Goal: Information Seeking & Learning: Compare options

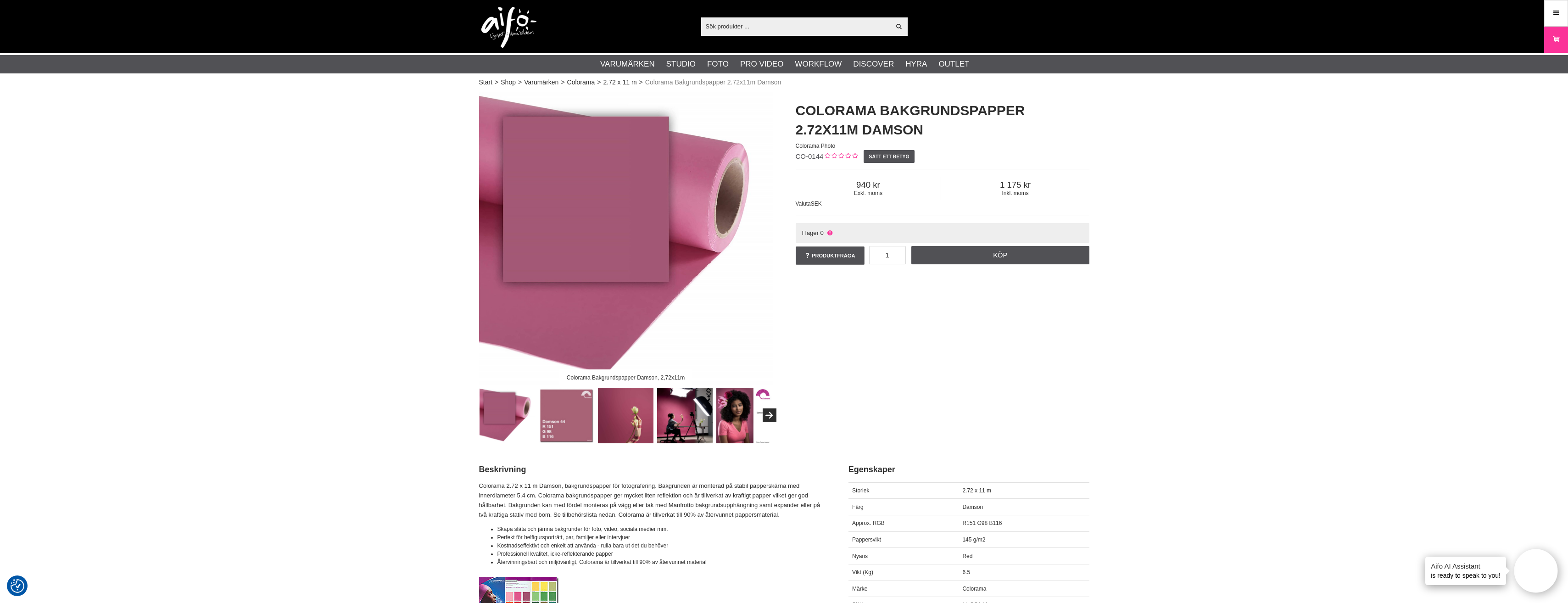
click at [617, 418] on img at bounding box center [625, 415] width 55 height 55
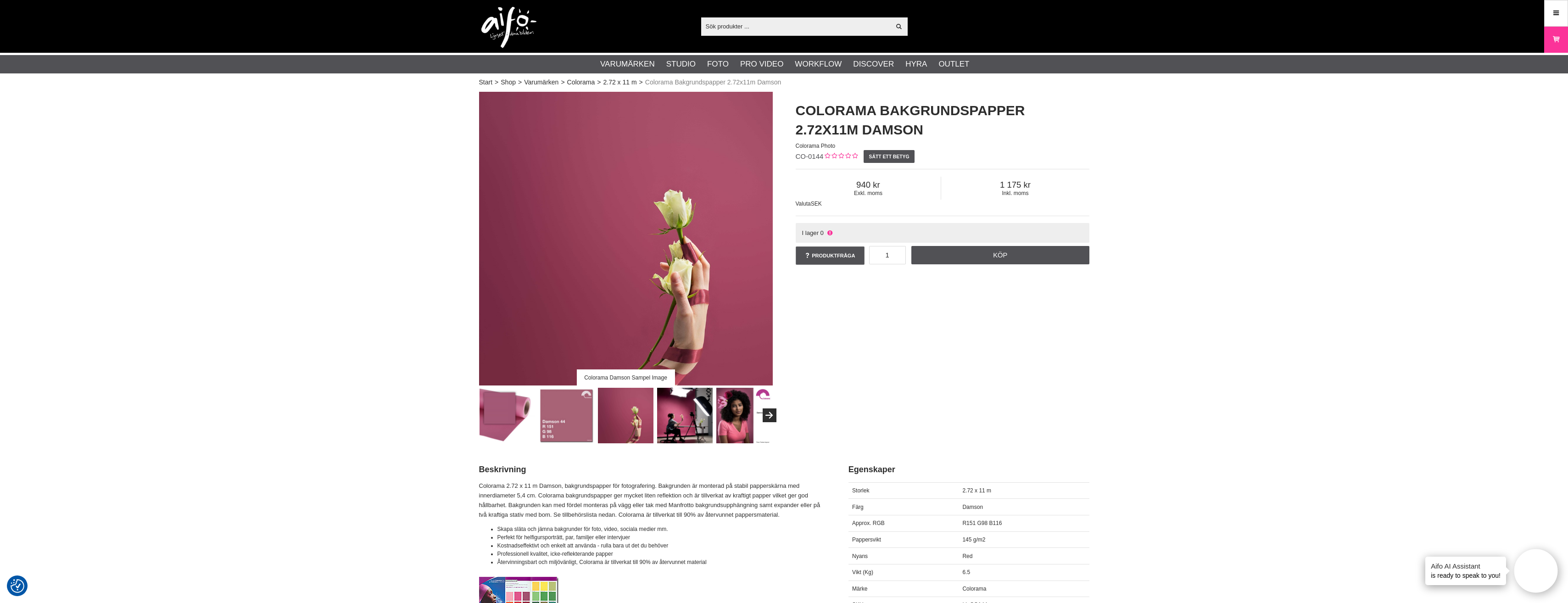
click at [685, 416] on img at bounding box center [685, 415] width 55 height 55
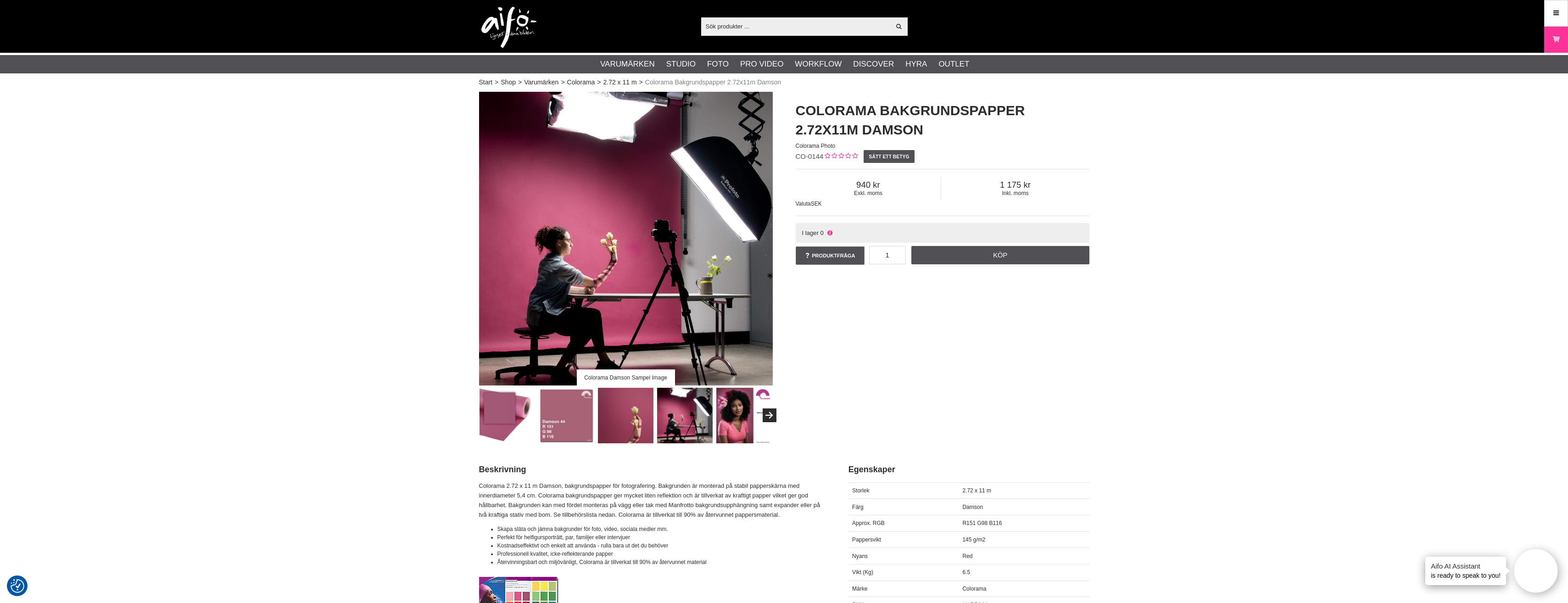
click at [726, 422] on img at bounding box center [744, 415] width 55 height 55
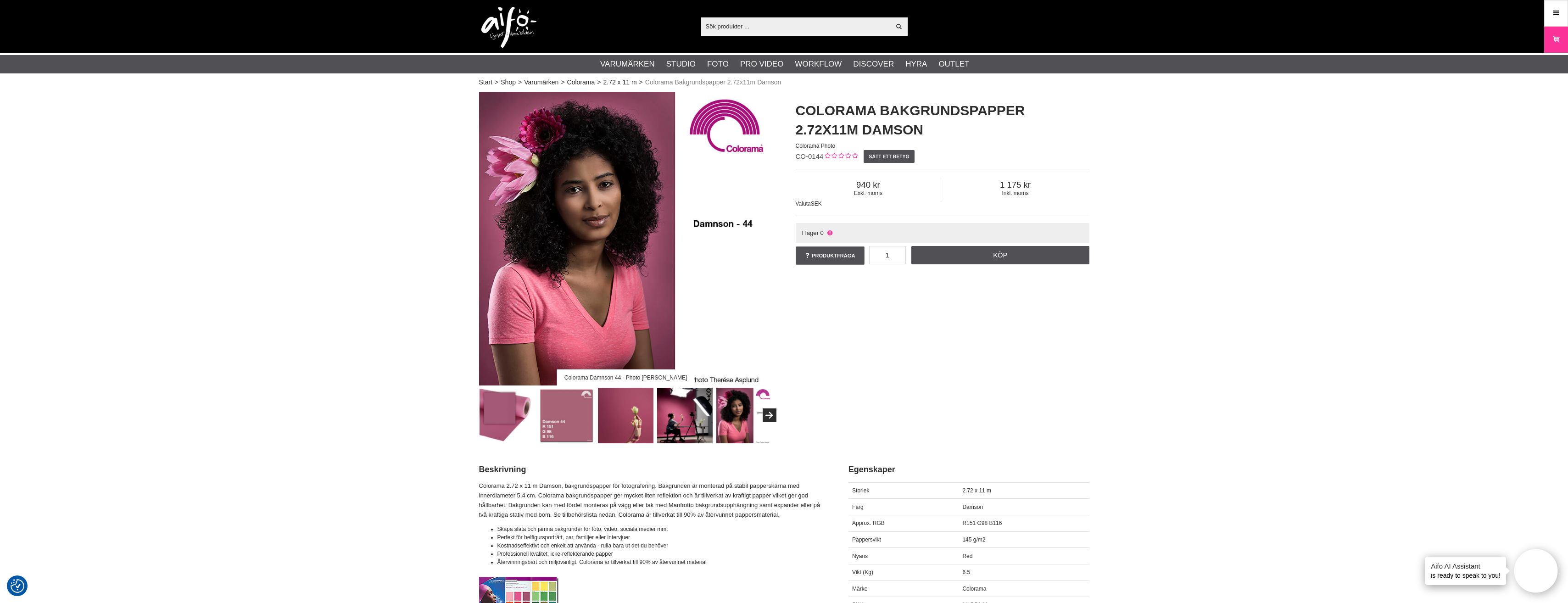
click at [690, 431] on img at bounding box center [685, 415] width 55 height 55
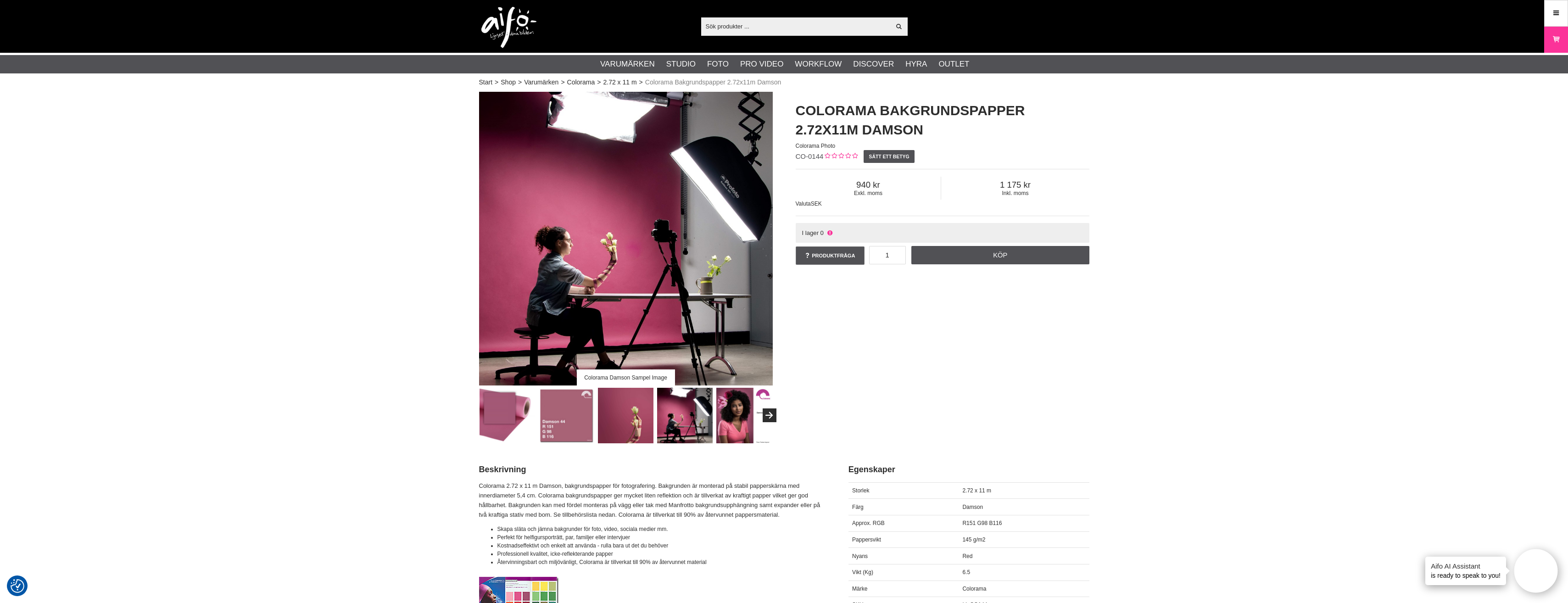
click at [664, 428] on img at bounding box center [685, 415] width 55 height 55
click at [630, 428] on img at bounding box center [625, 415] width 55 height 55
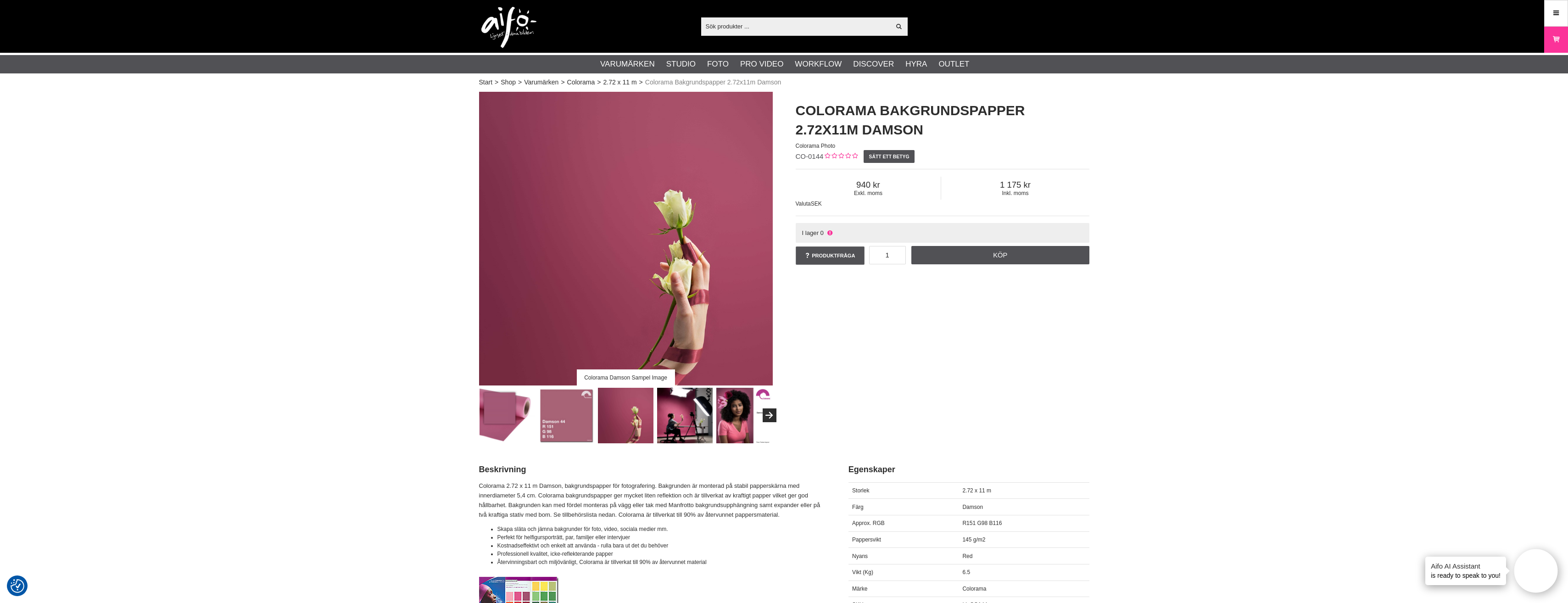
click at [582, 423] on img at bounding box center [566, 415] width 55 height 55
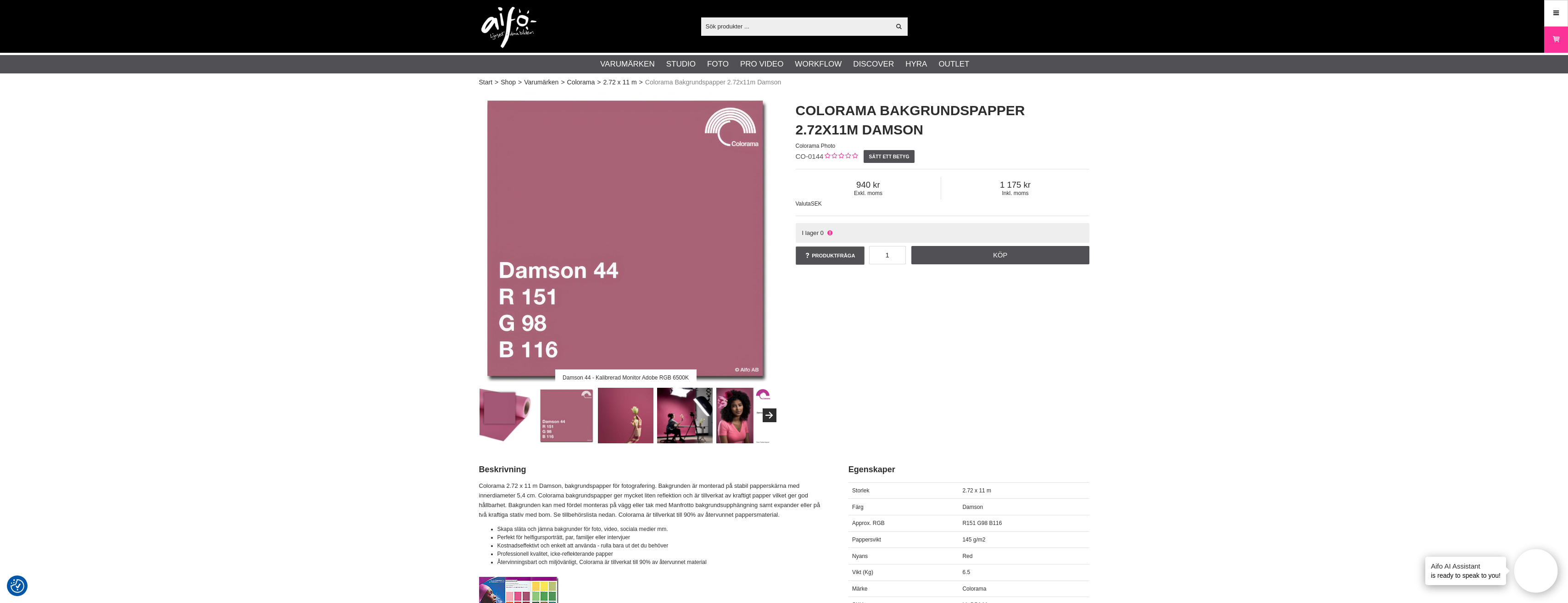
click at [517, 421] on img at bounding box center [507, 415] width 55 height 55
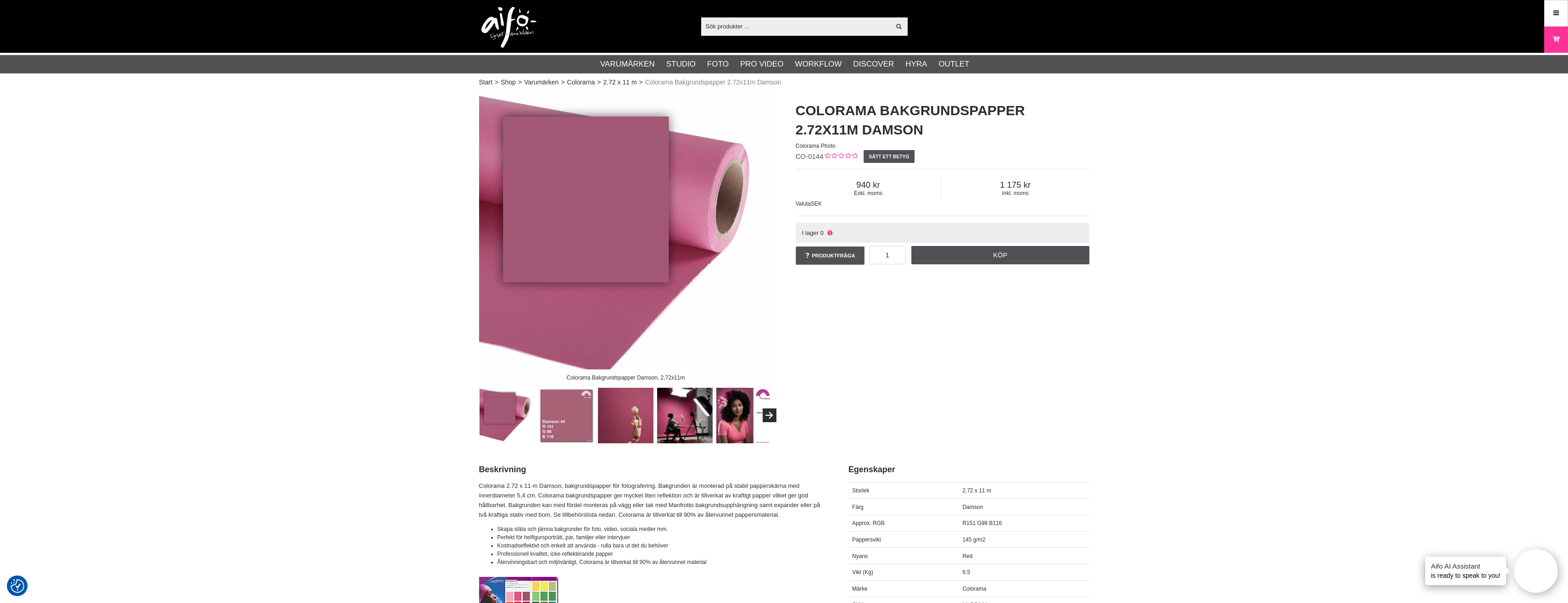
click at [627, 416] on img at bounding box center [625, 415] width 55 height 55
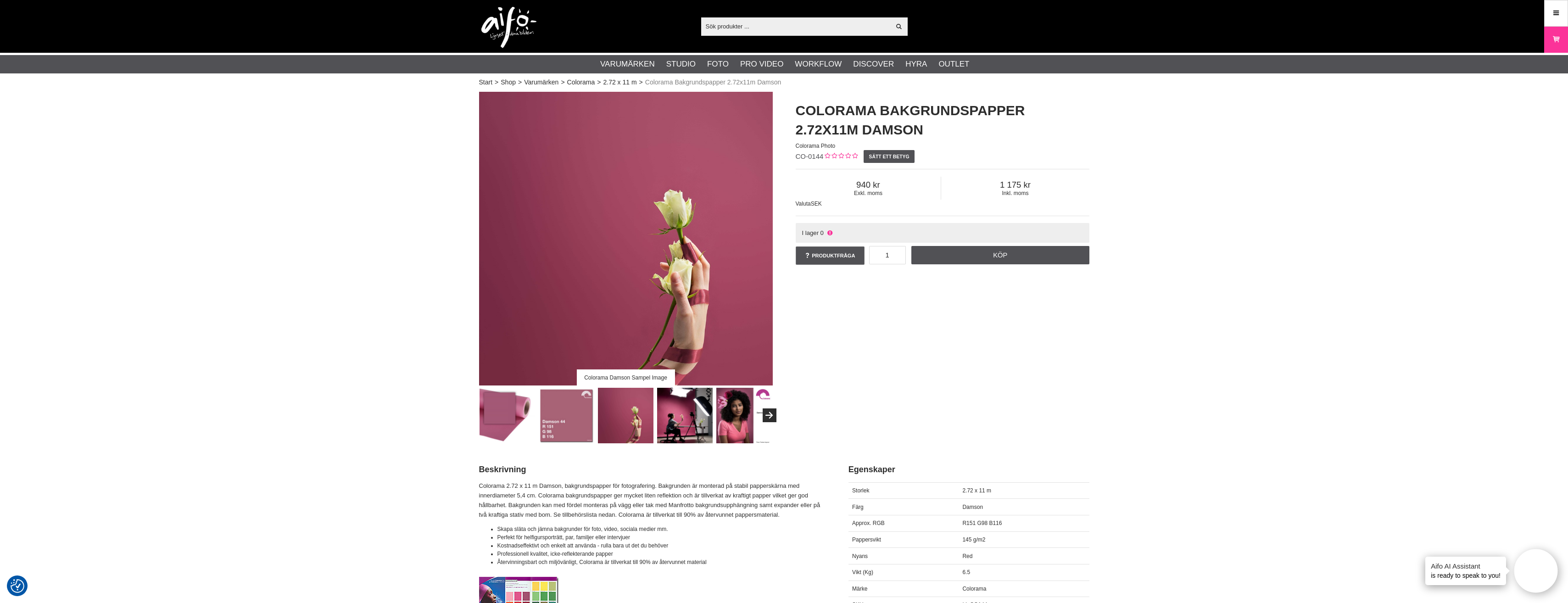
click at [734, 417] on img at bounding box center [744, 415] width 55 height 55
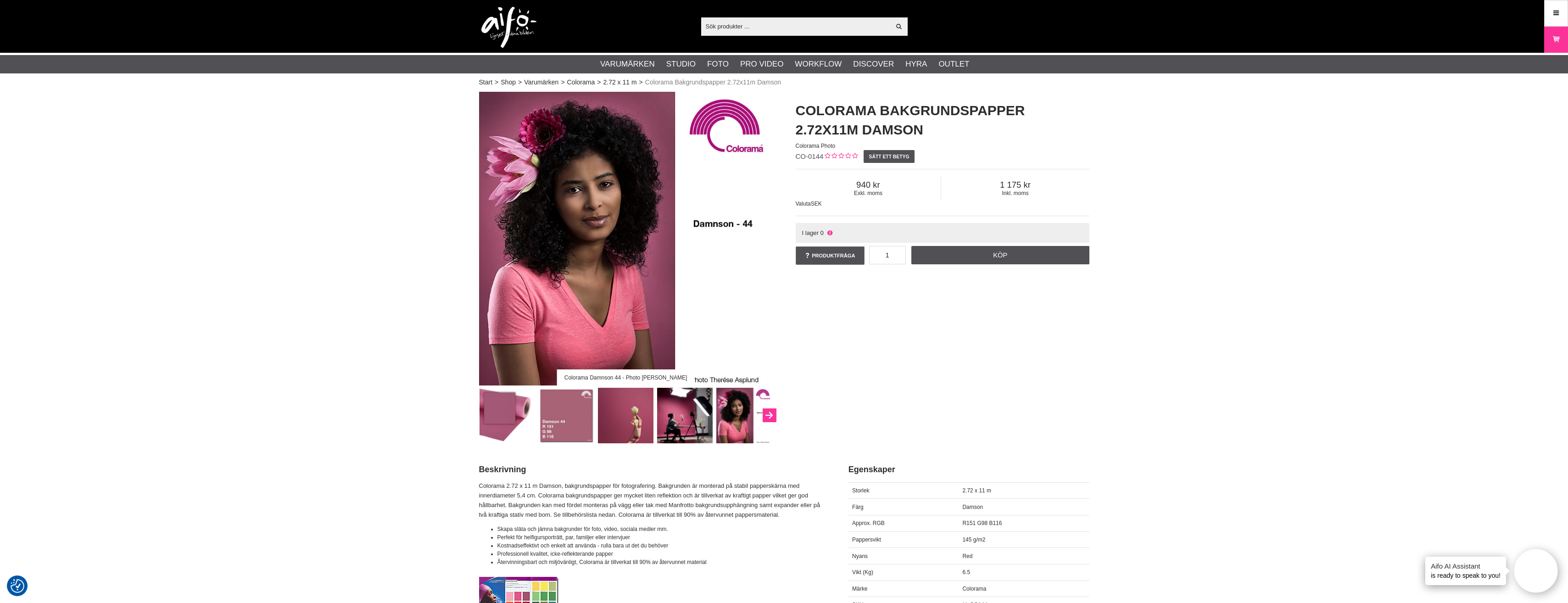
click at [764, 414] on icon "Next" at bounding box center [770, 416] width 11 height 8
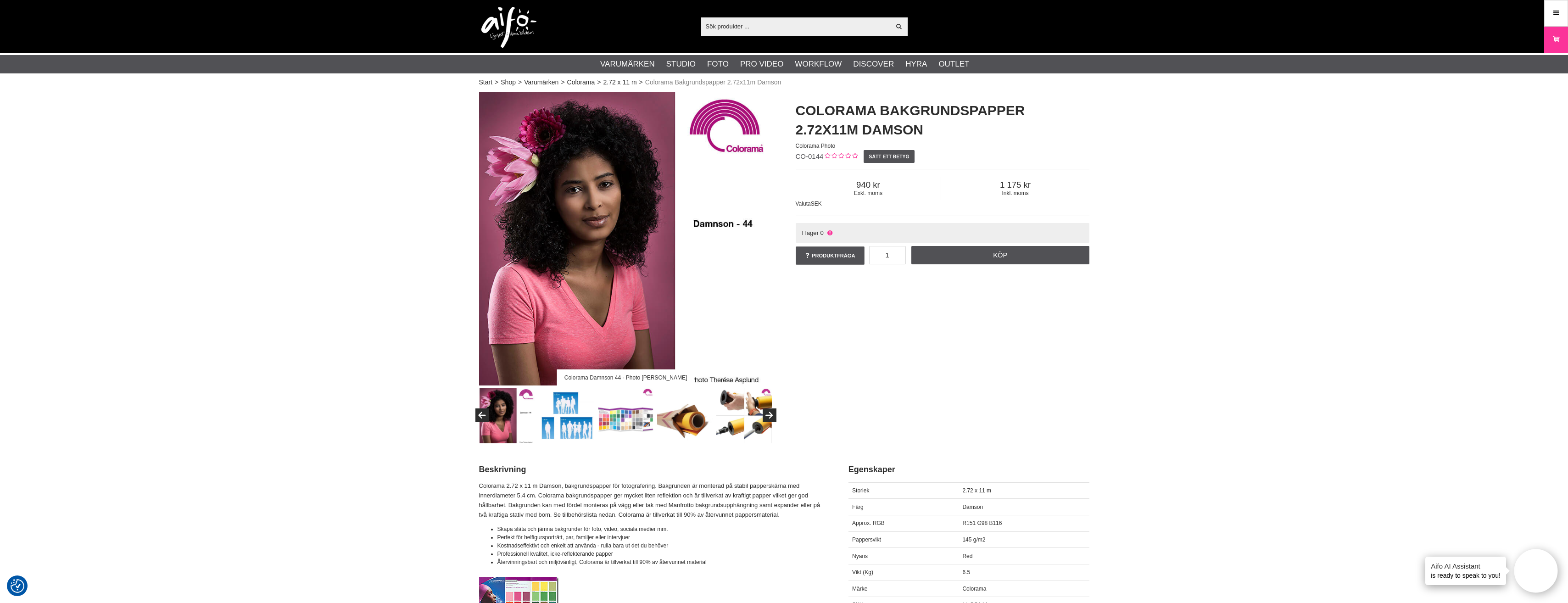
click at [508, 426] on img at bounding box center [507, 415] width 55 height 55
click at [482, 416] on icon "Previous" at bounding box center [482, 416] width 11 height 8
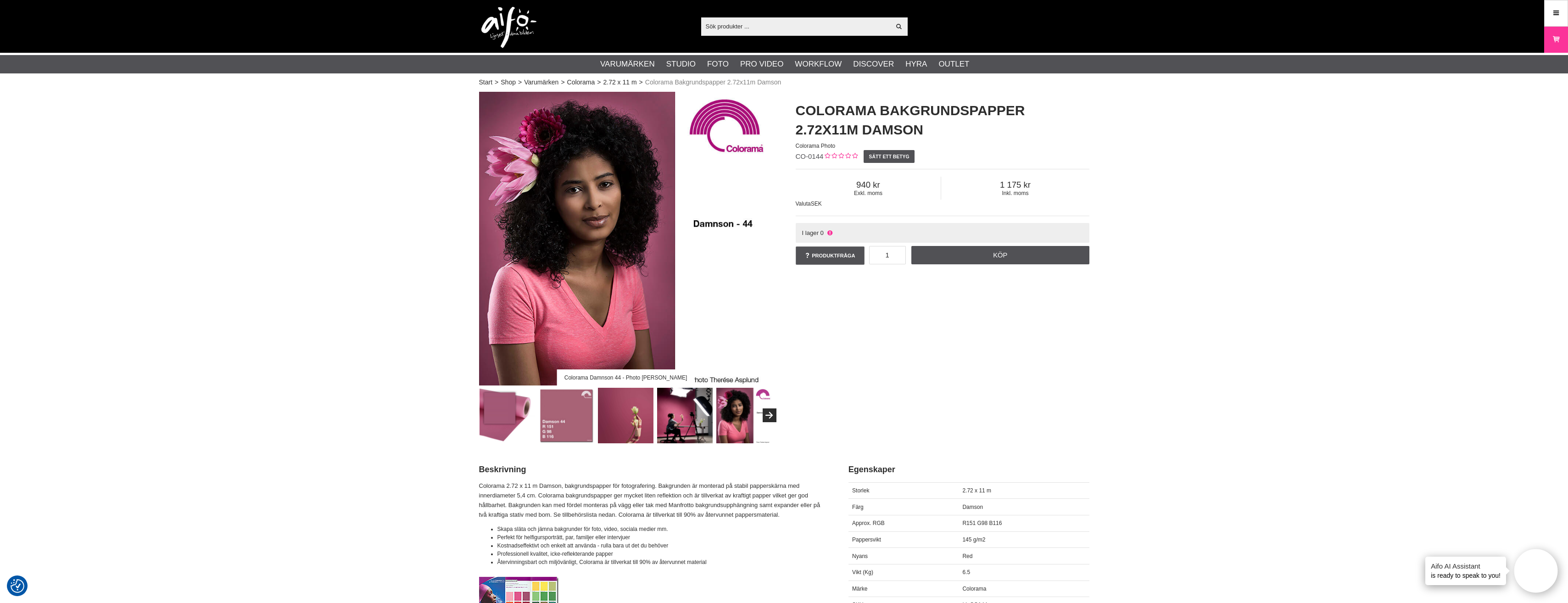
click at [563, 402] on img at bounding box center [566, 415] width 55 height 55
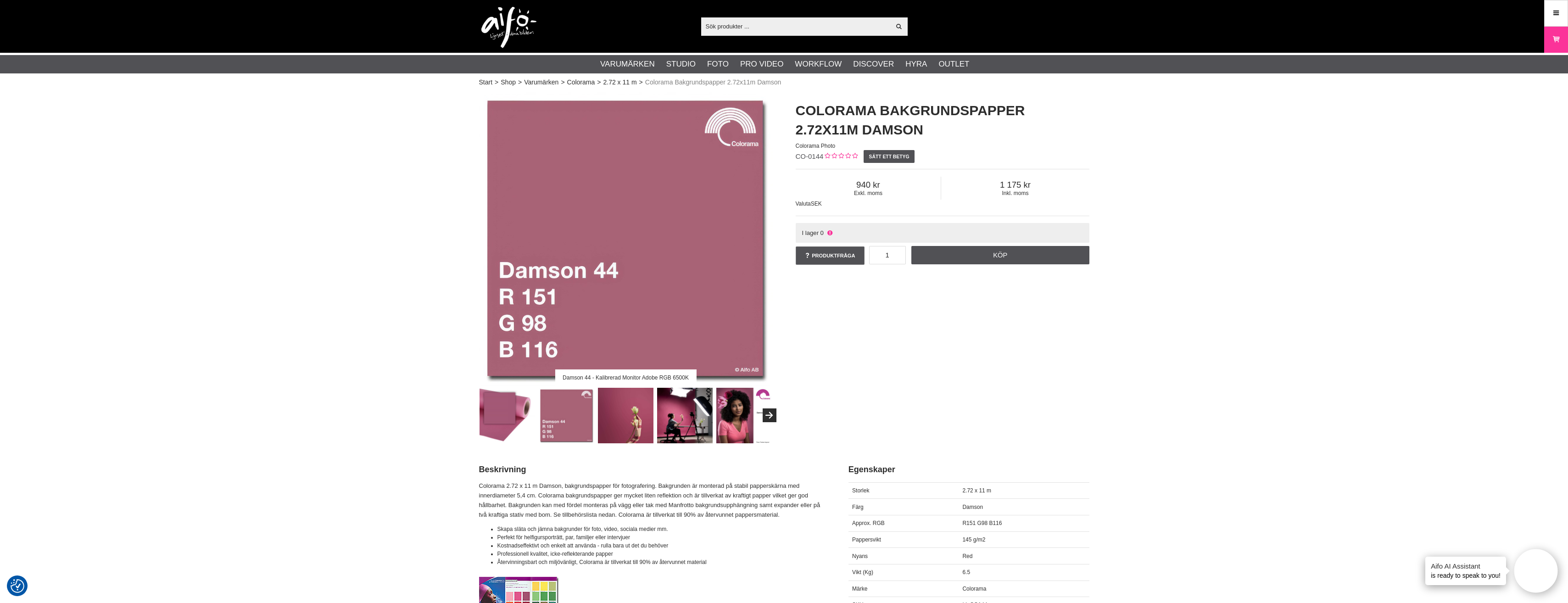
click at [614, 409] on img at bounding box center [625, 415] width 55 height 55
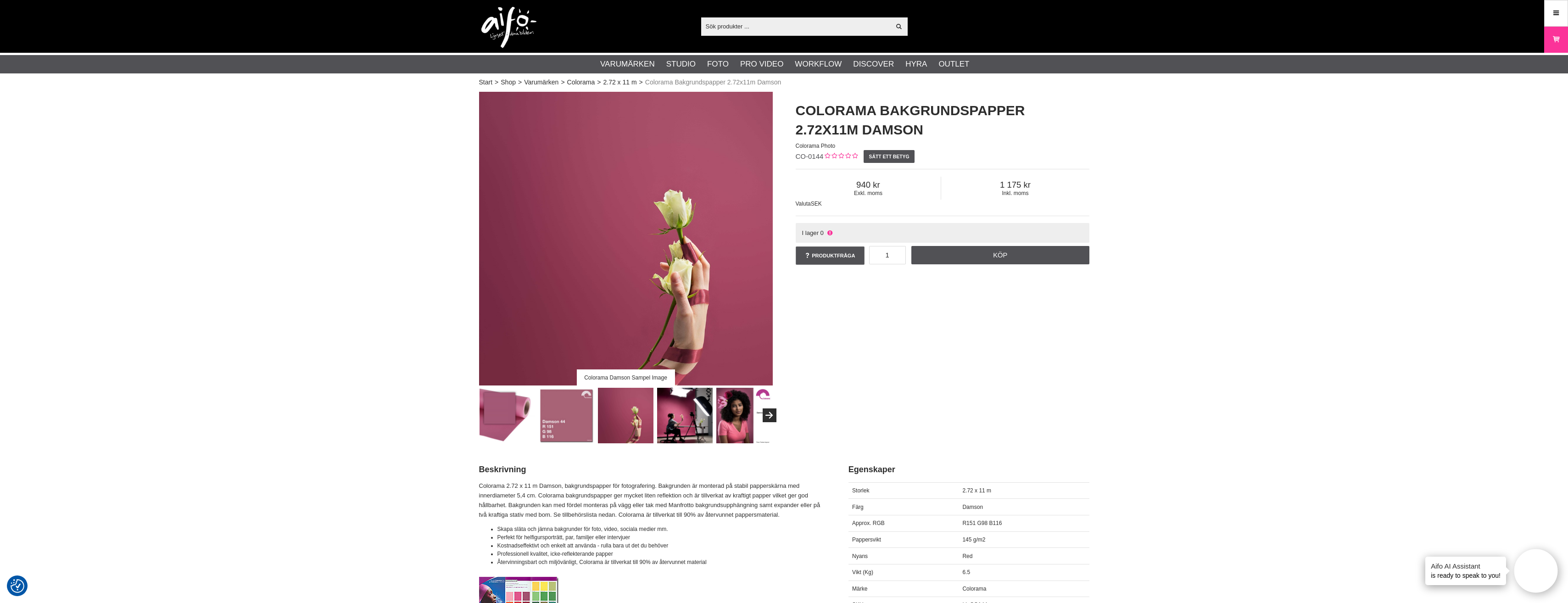
click at [677, 411] on img at bounding box center [685, 415] width 55 height 55
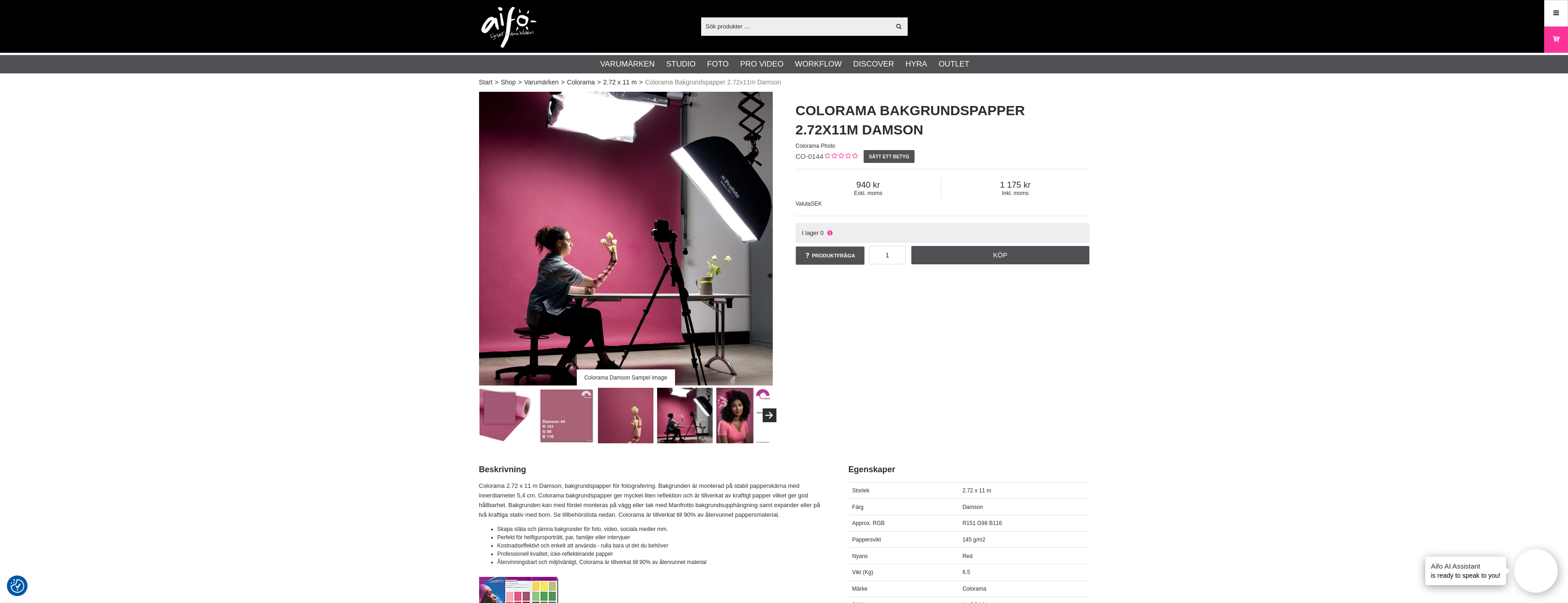
click at [726, 415] on img at bounding box center [744, 415] width 55 height 55
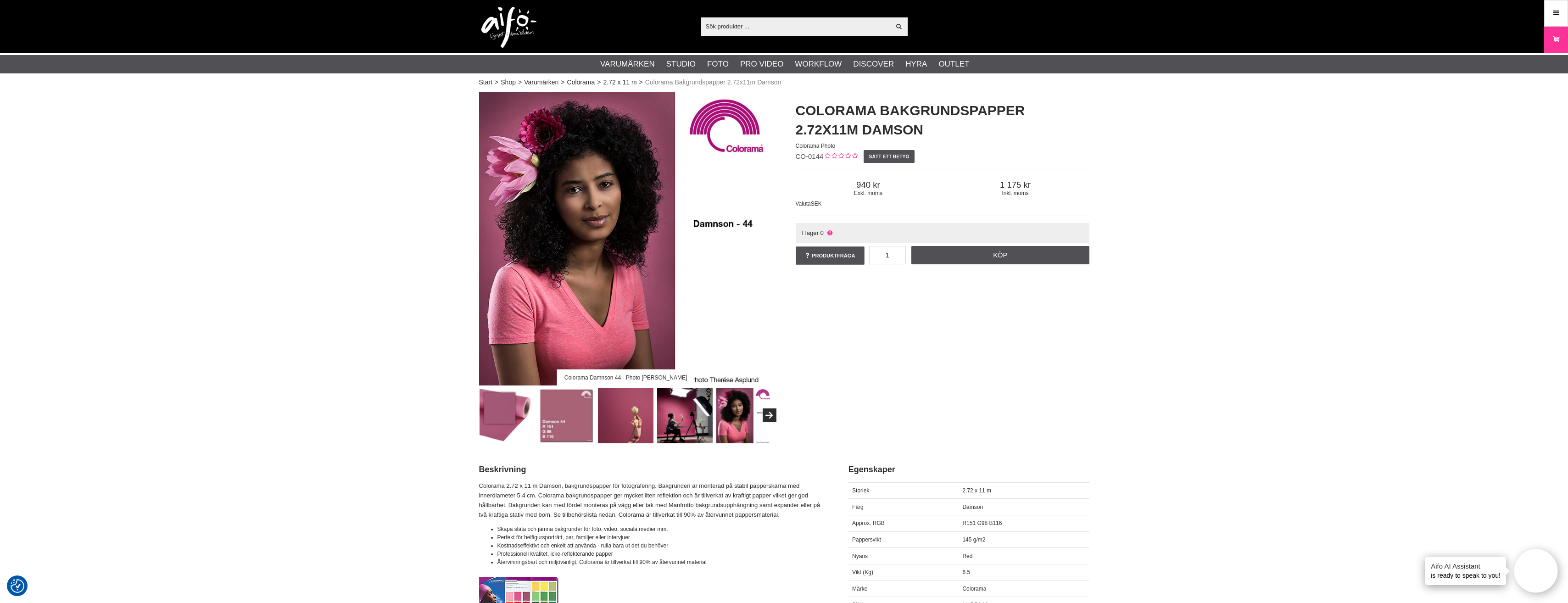
click at [617, 422] on img at bounding box center [625, 415] width 55 height 55
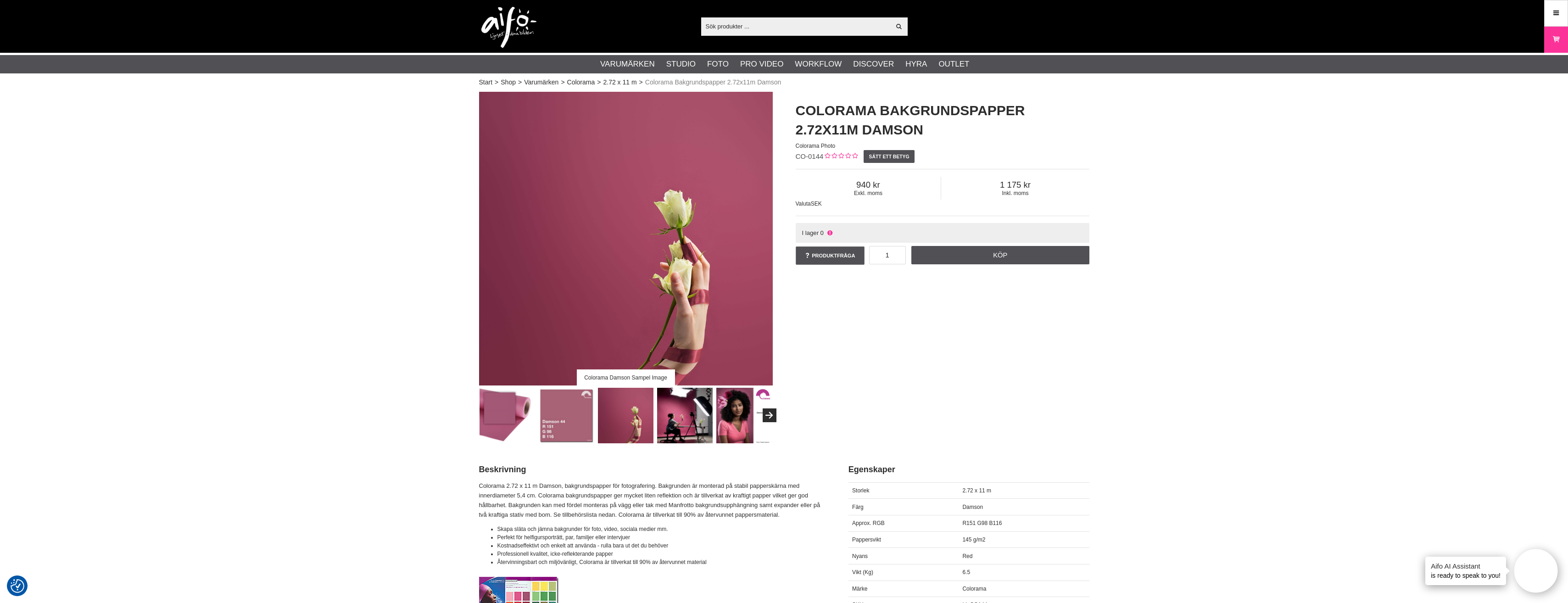
click at [584, 422] on img at bounding box center [566, 415] width 55 height 55
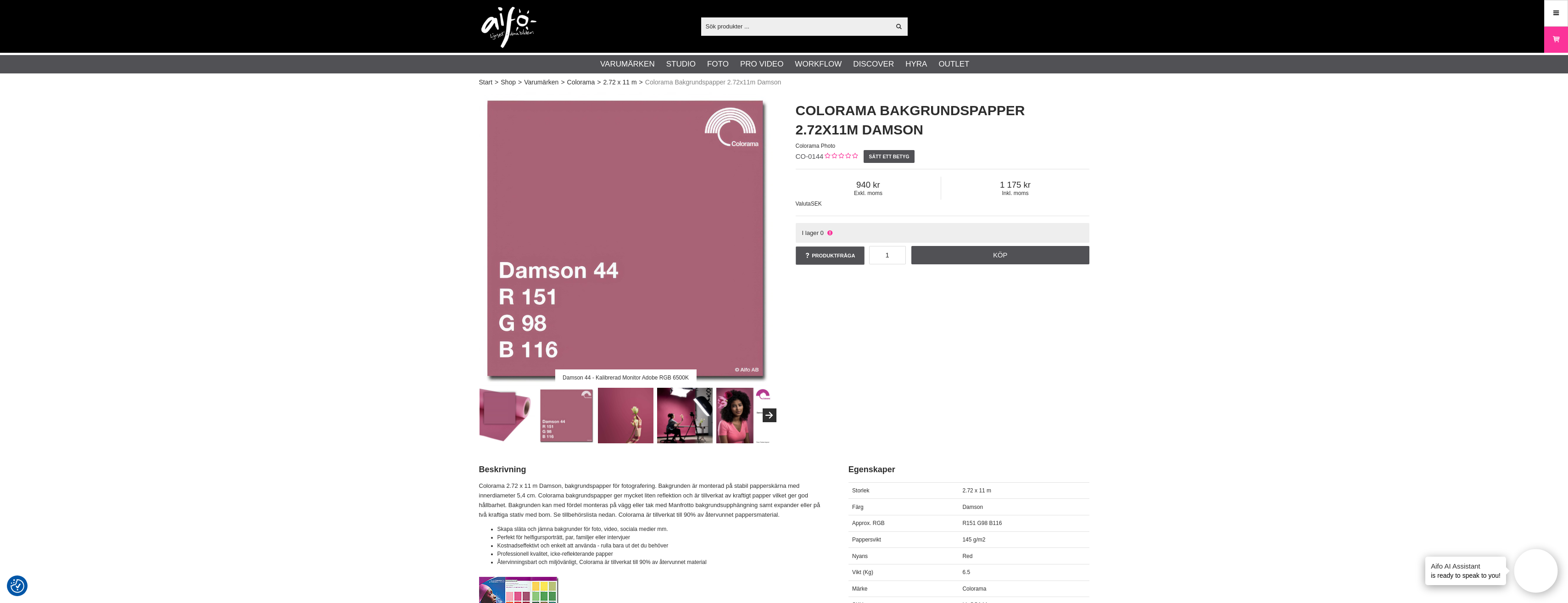
click at [618, 420] on img at bounding box center [625, 415] width 55 height 55
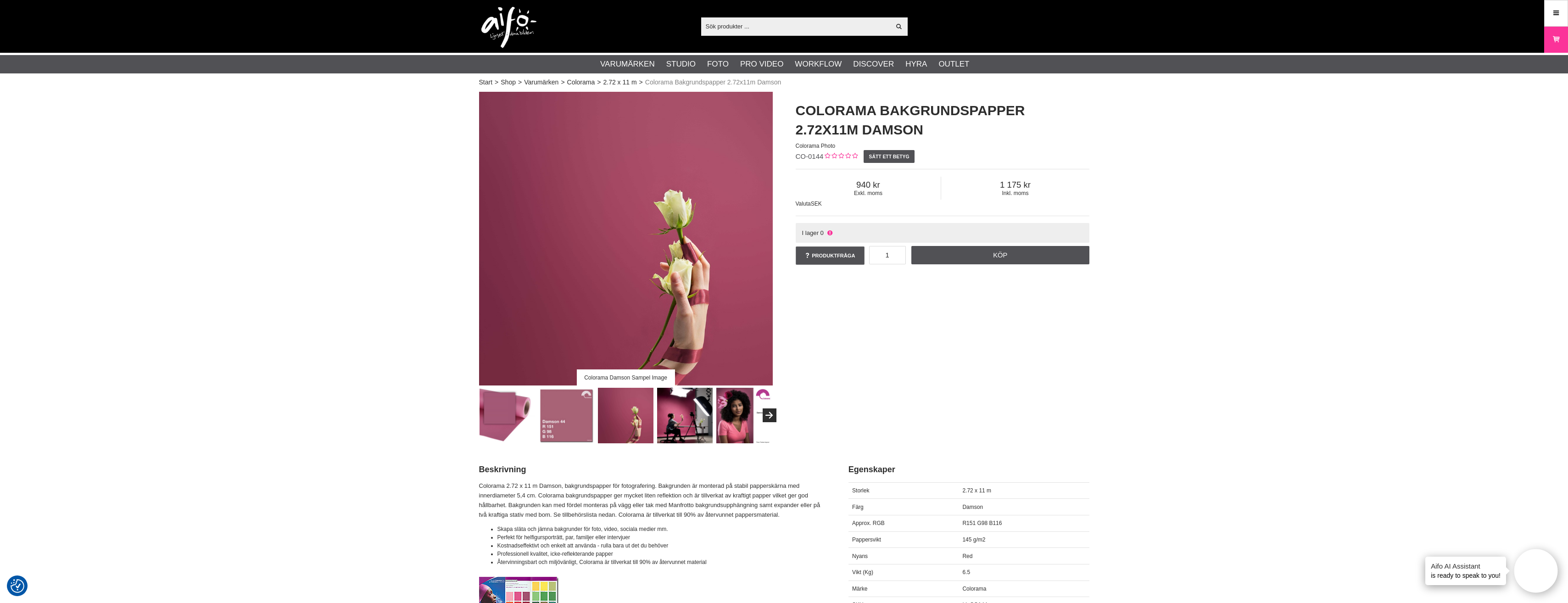
click at [668, 414] on img at bounding box center [685, 415] width 55 height 55
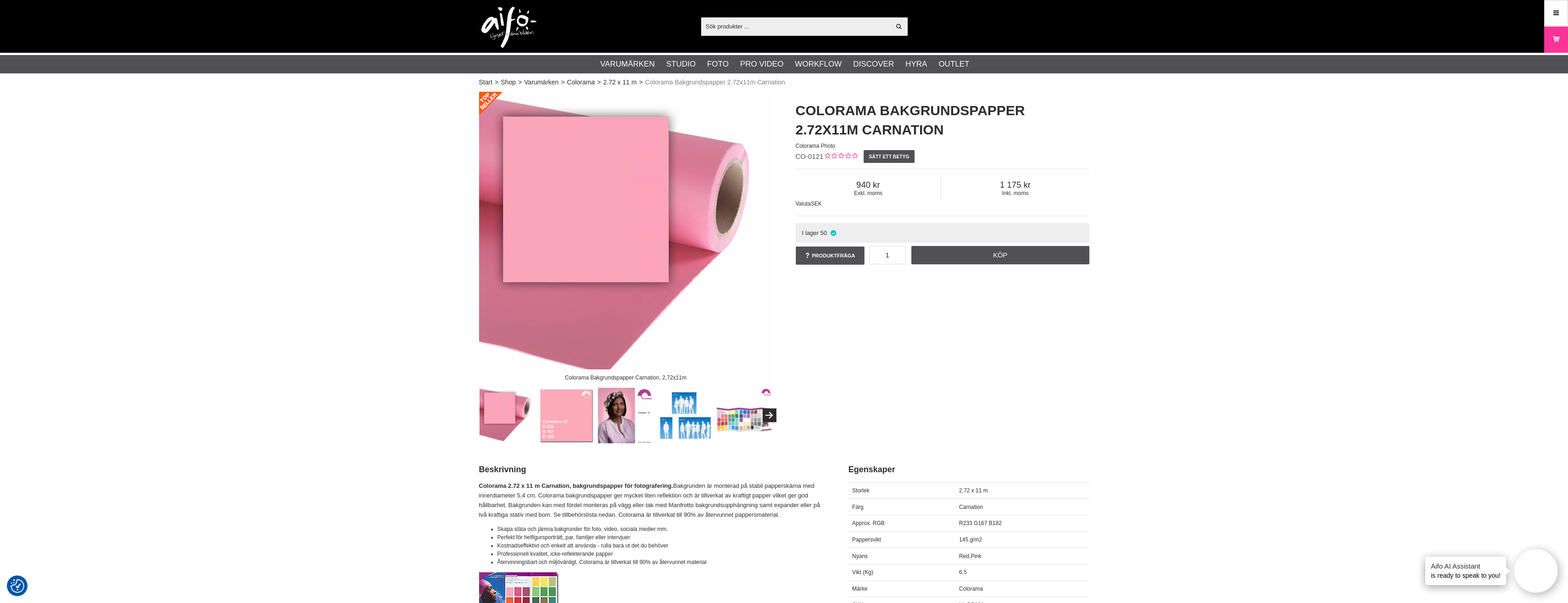
click at [560, 404] on img at bounding box center [566, 415] width 55 height 55
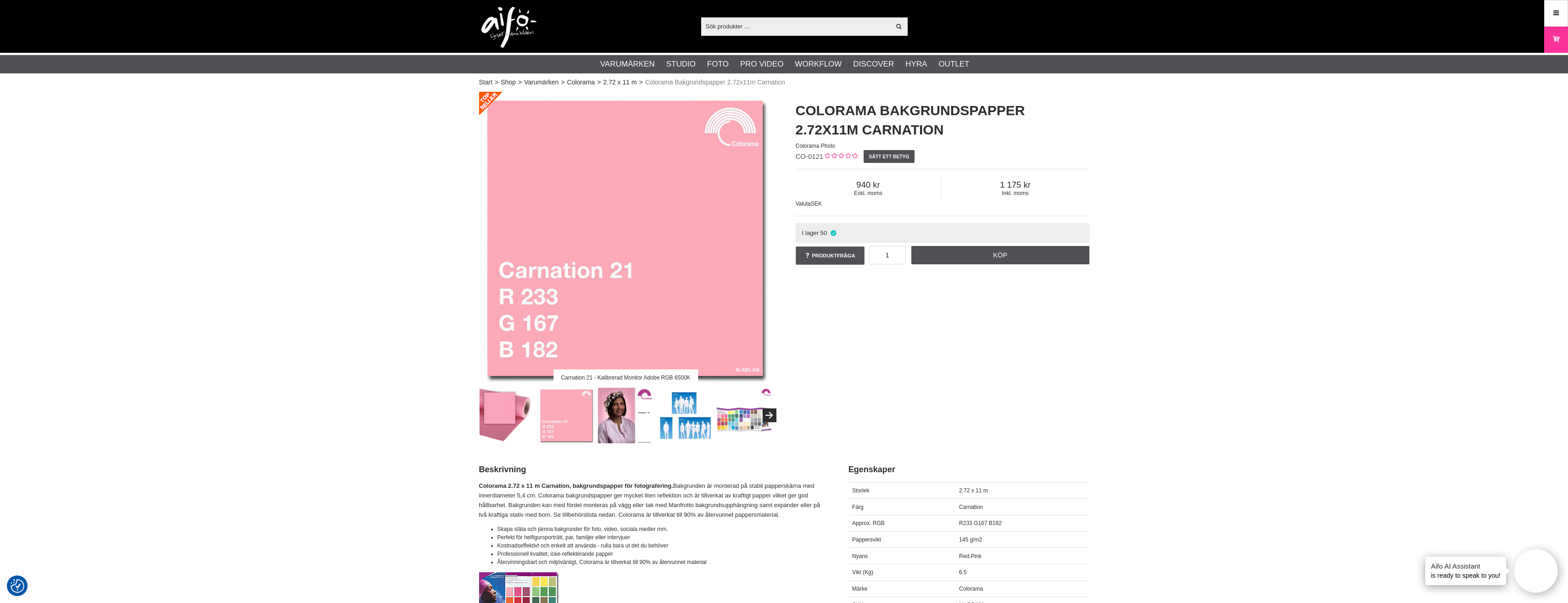
click at [617, 408] on img at bounding box center [625, 415] width 55 height 55
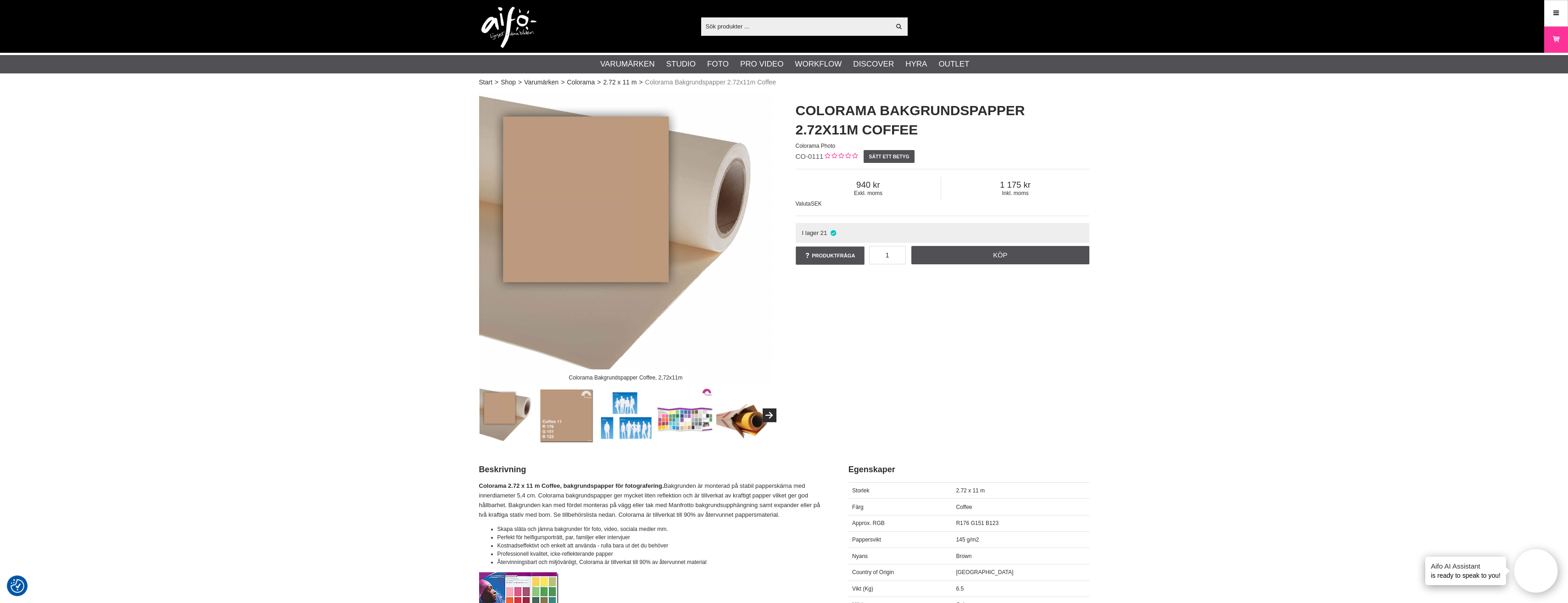
click at [580, 416] on img at bounding box center [566, 415] width 55 height 55
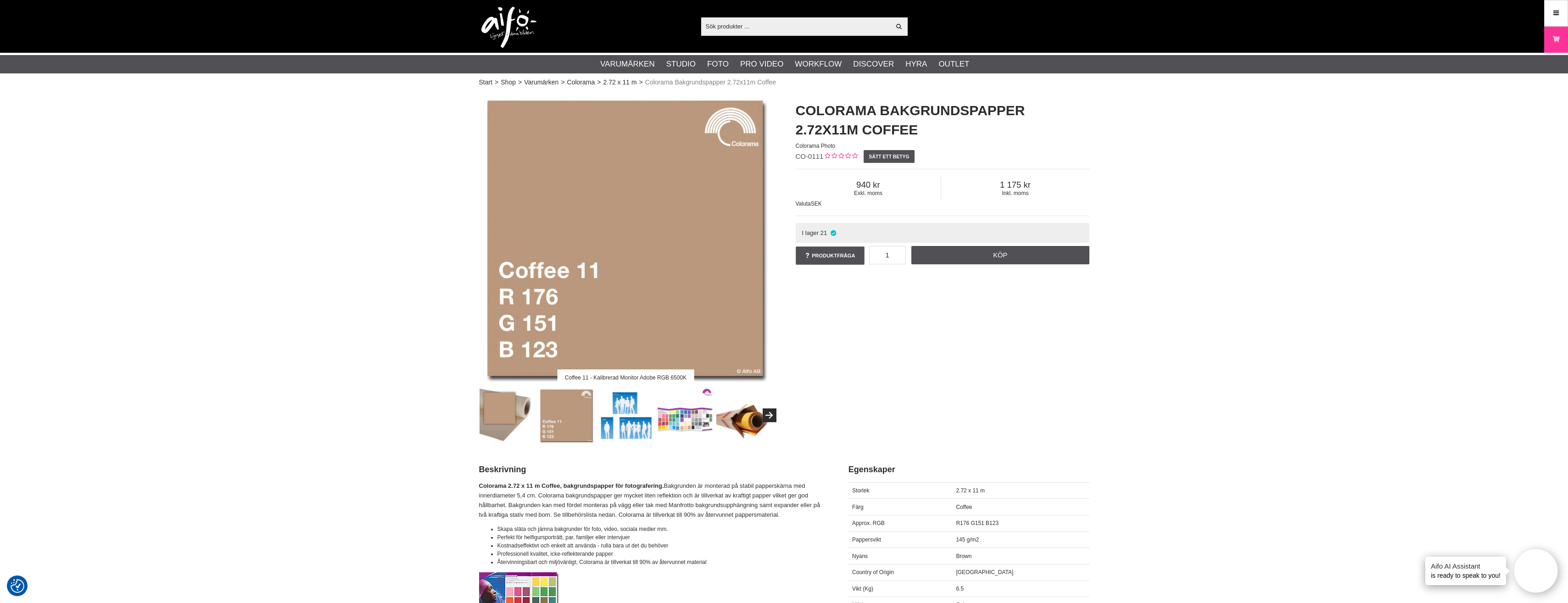
click at [507, 420] on img at bounding box center [507, 415] width 55 height 55
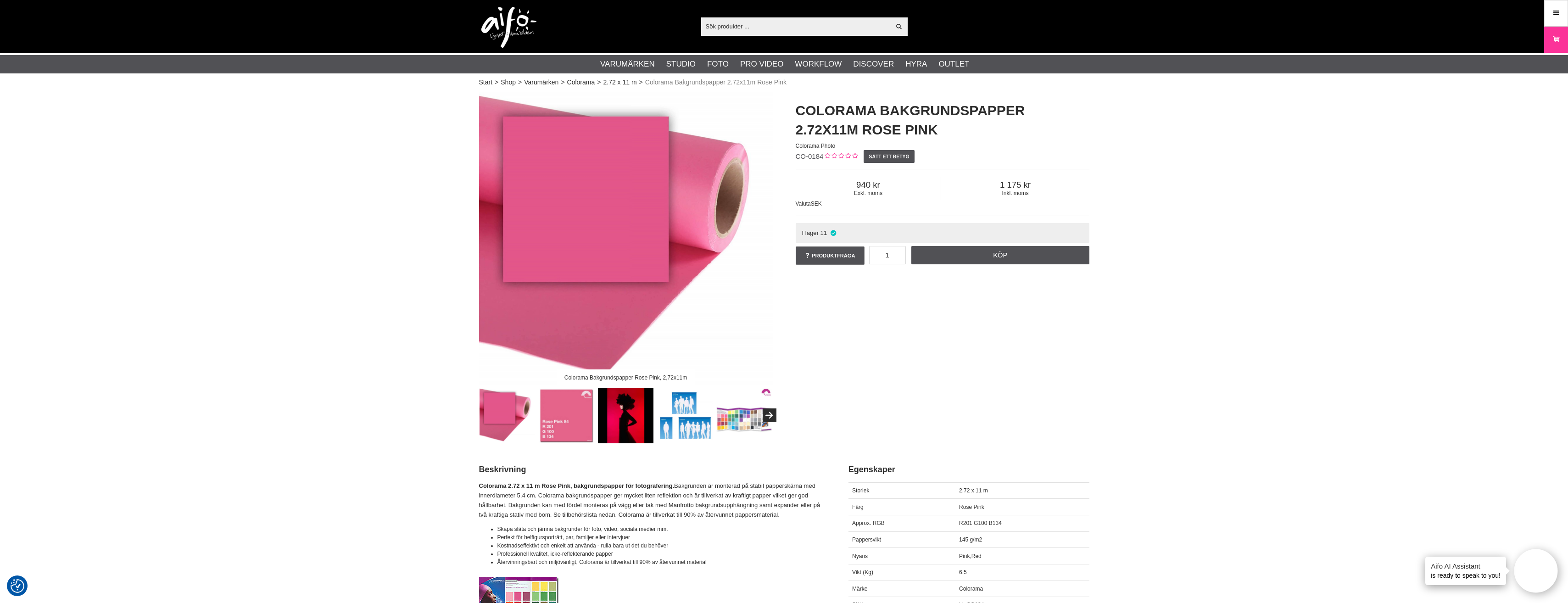
click at [630, 420] on img at bounding box center [625, 415] width 55 height 55
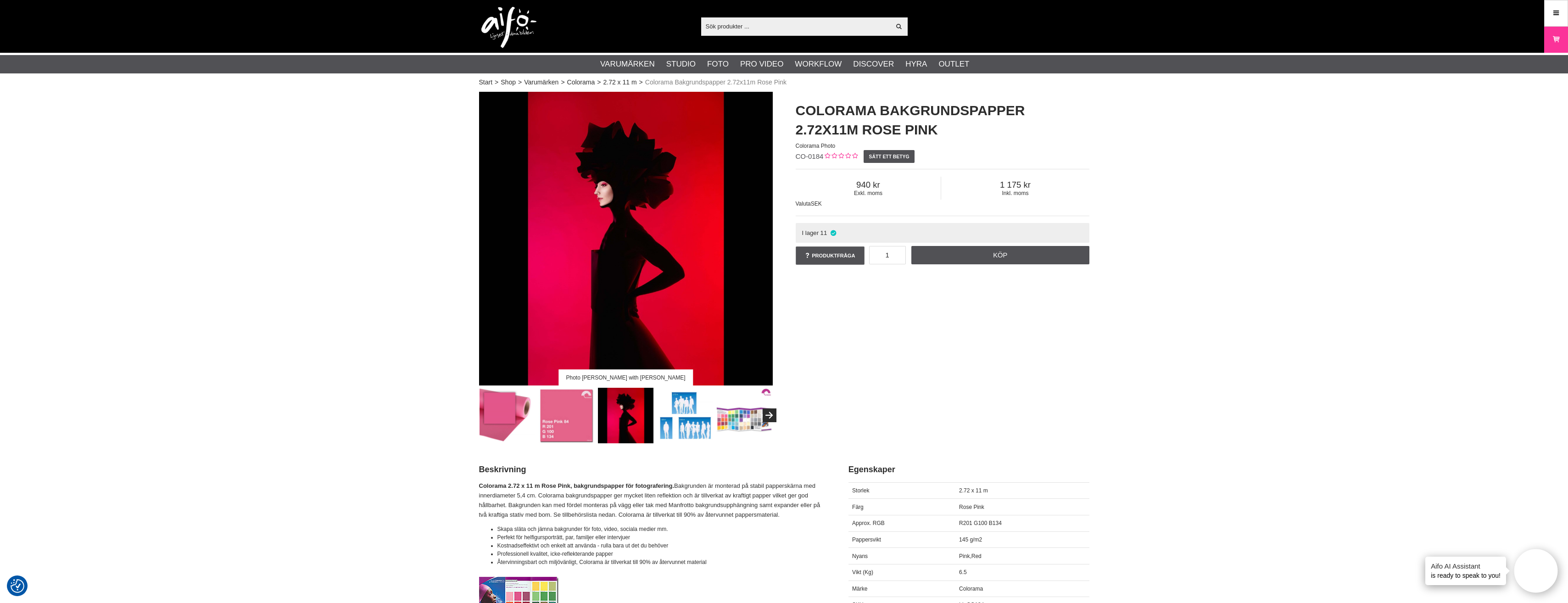
click at [586, 424] on img at bounding box center [566, 415] width 55 height 55
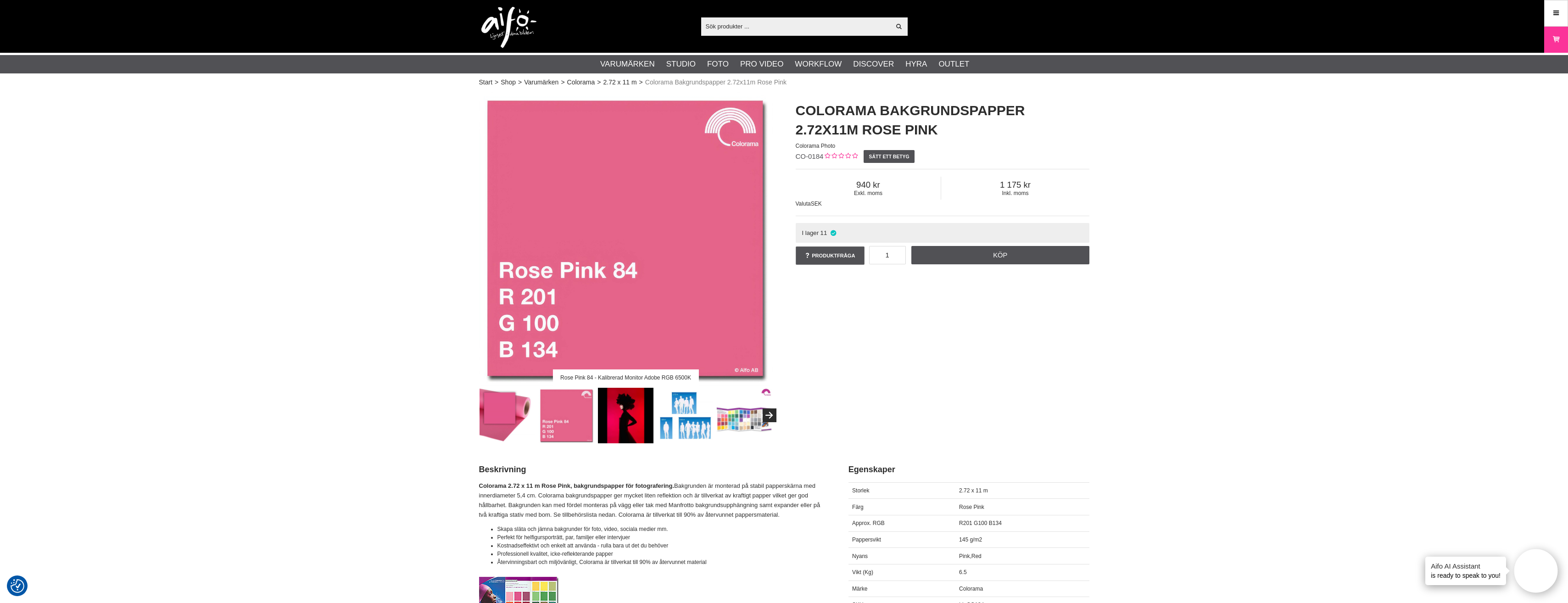
click at [613, 424] on img at bounding box center [625, 415] width 55 height 55
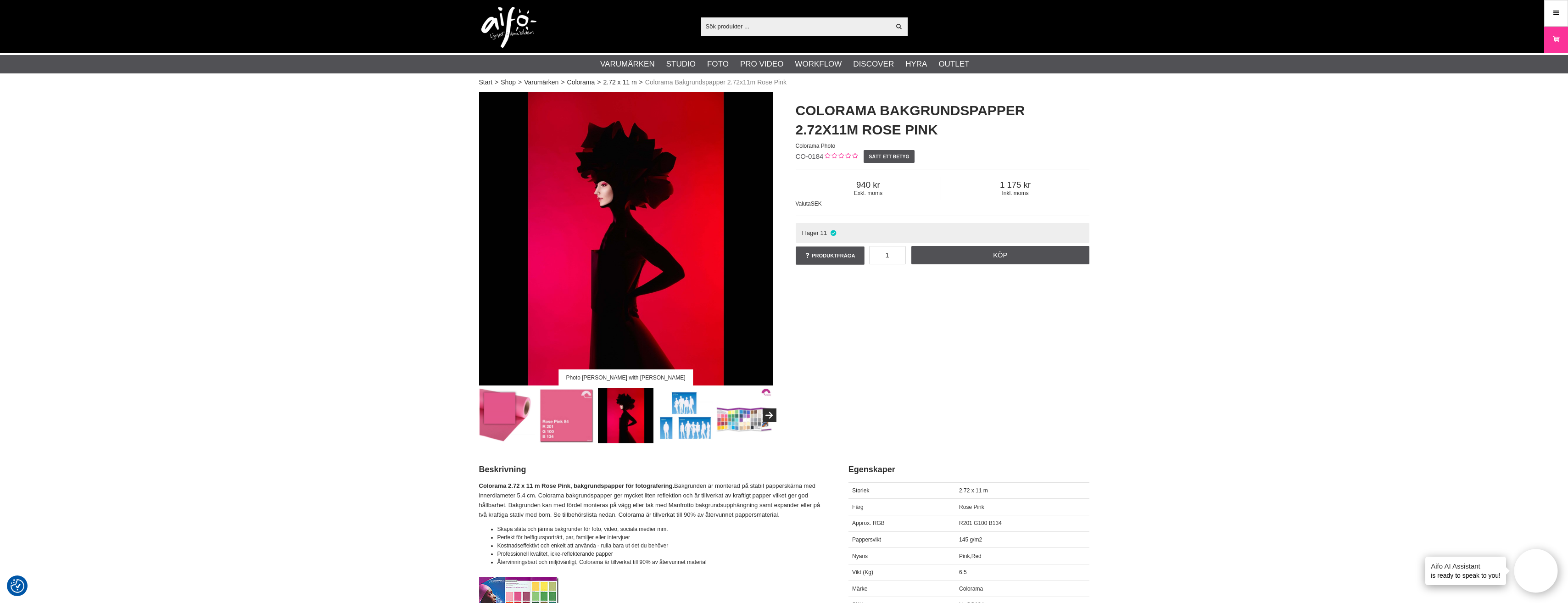
click at [569, 420] on img at bounding box center [566, 415] width 55 height 55
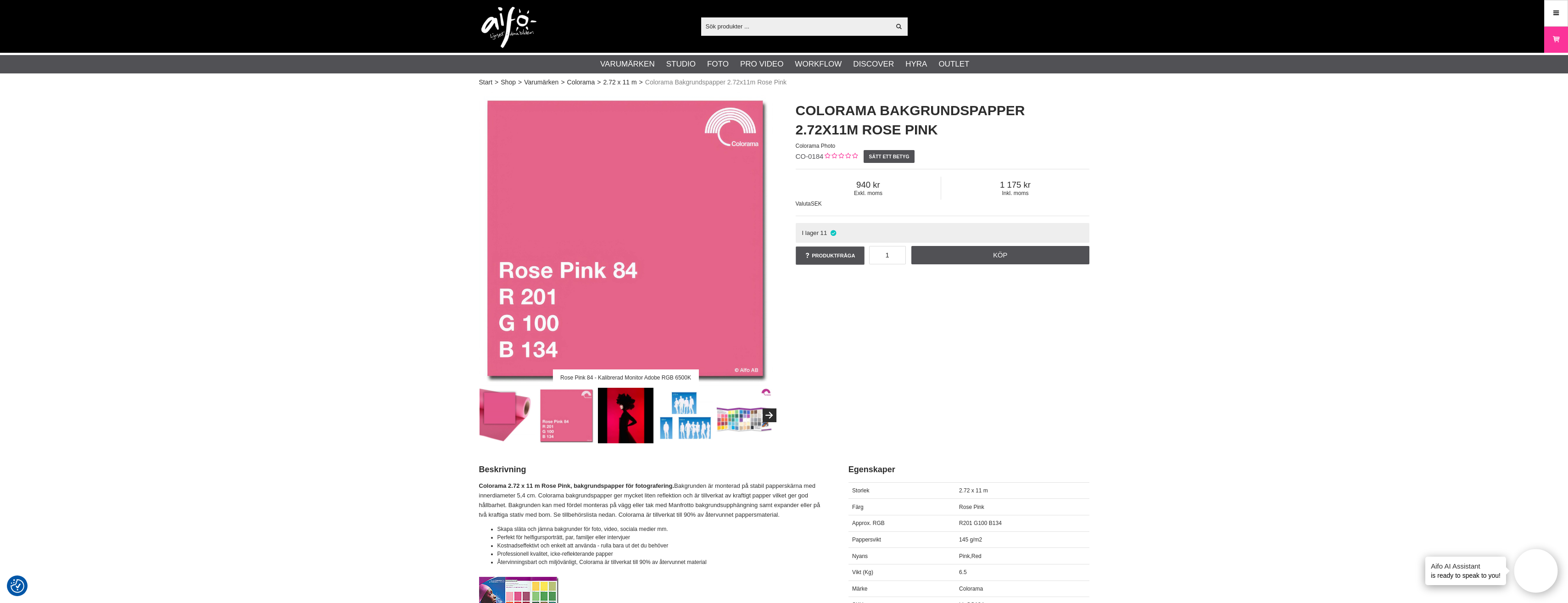
click at [516, 417] on img at bounding box center [507, 415] width 55 height 55
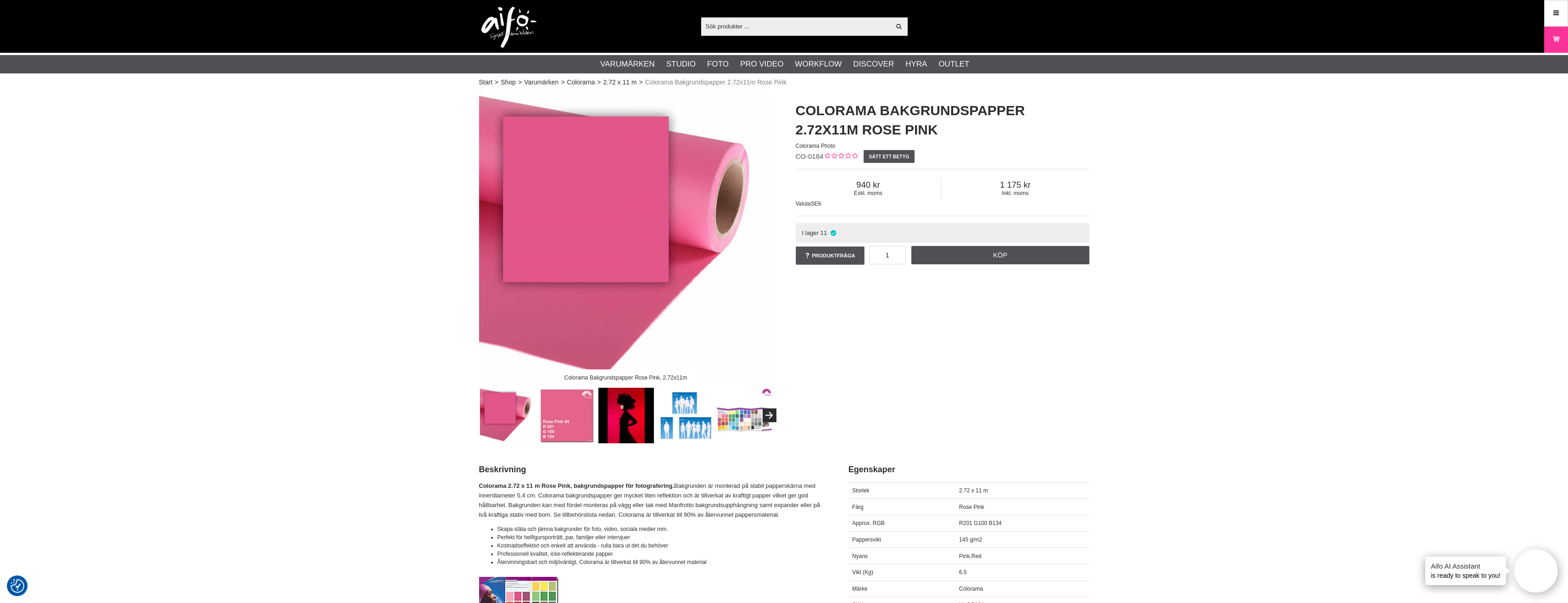
click at [561, 420] on img at bounding box center [566, 415] width 55 height 55
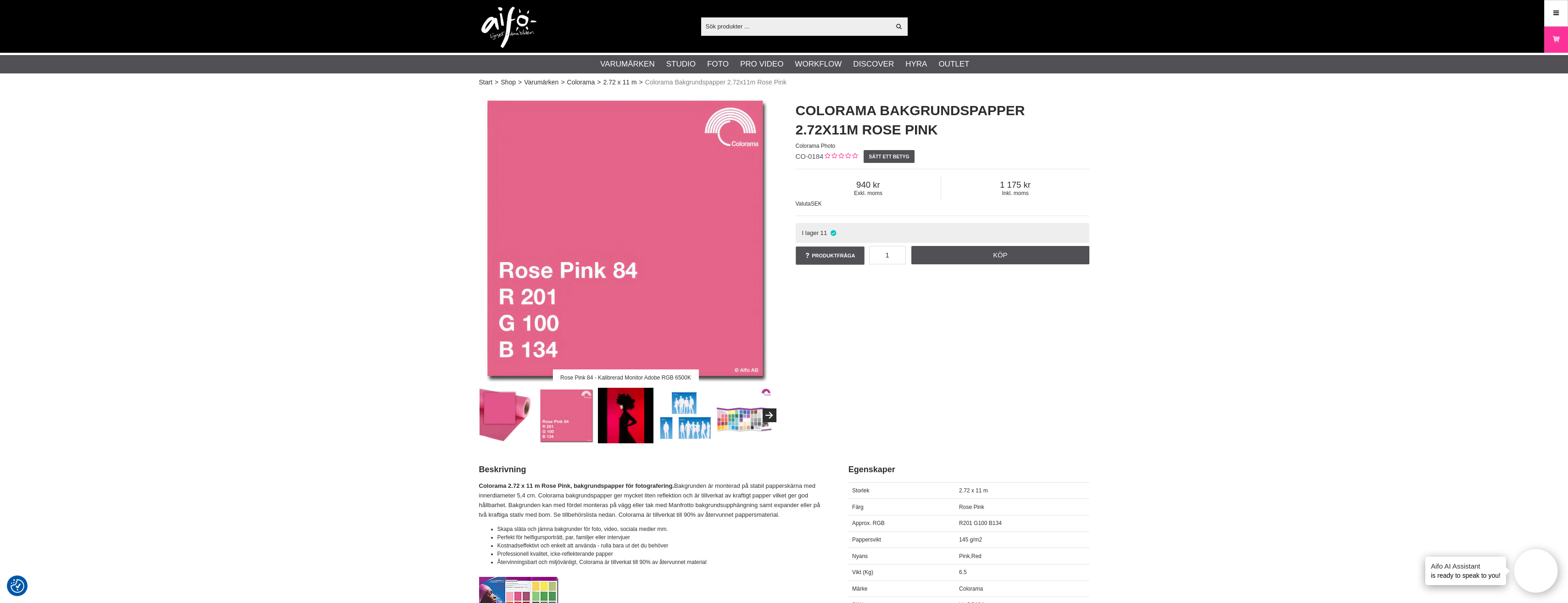
click at [595, 418] on div at bounding box center [714, 415] width 473 height 55
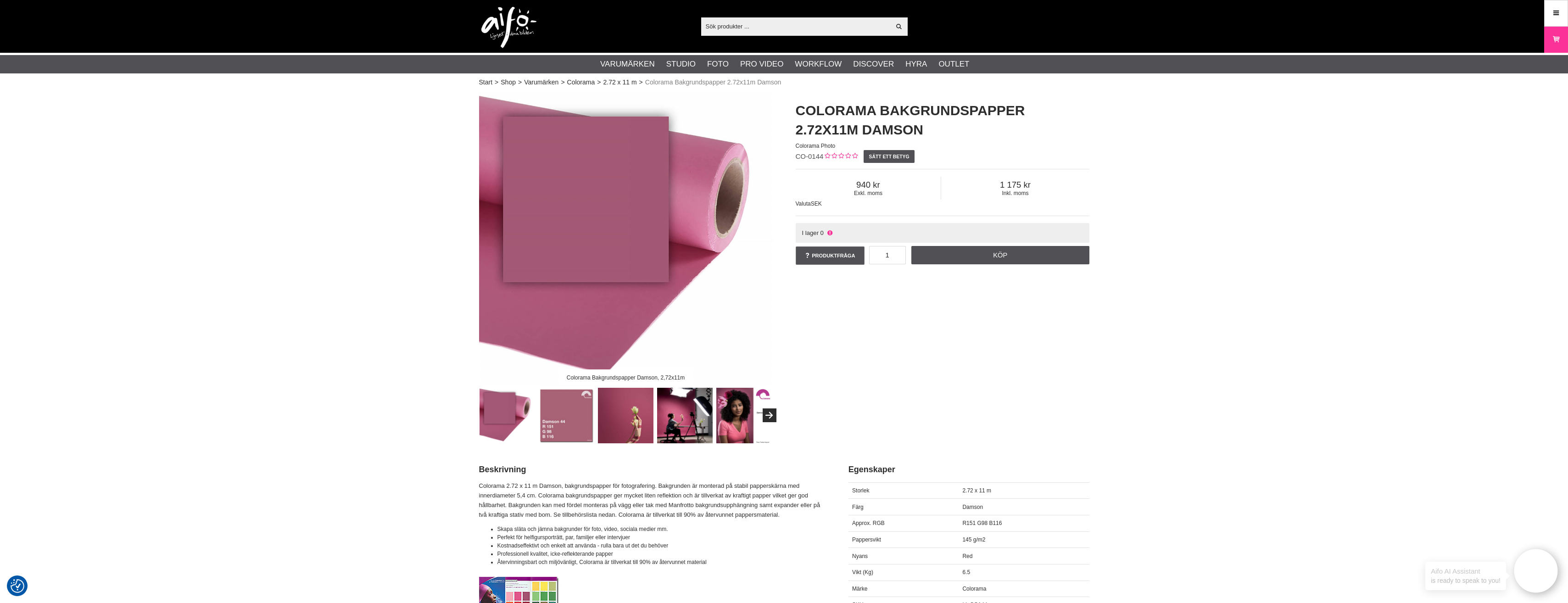
click at [638, 426] on img at bounding box center [625, 415] width 55 height 55
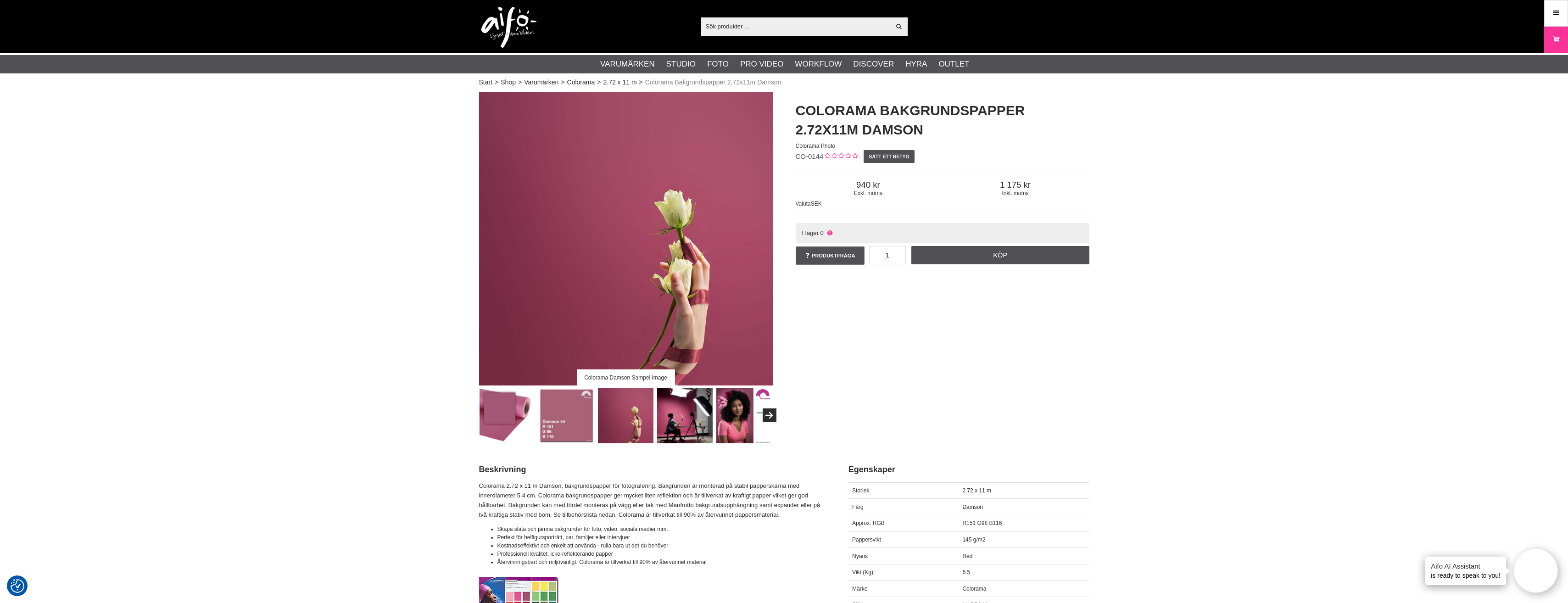
click at [681, 414] on img at bounding box center [685, 415] width 55 height 55
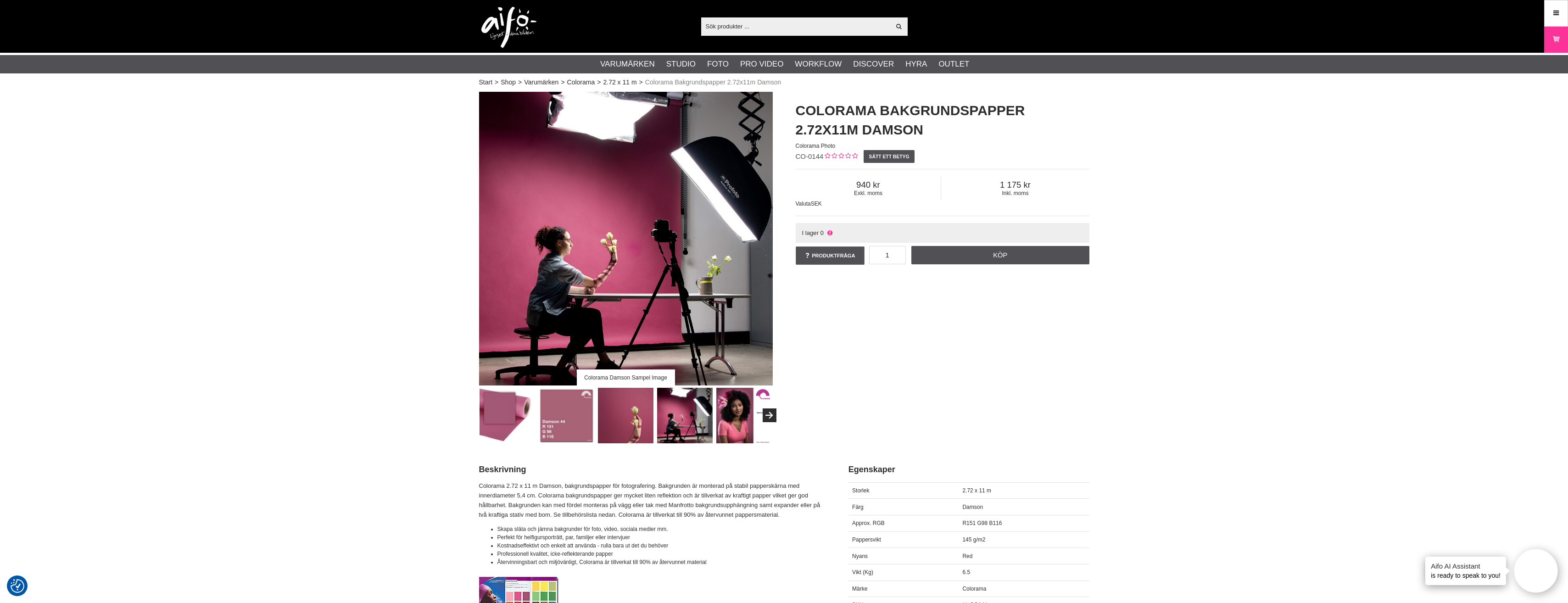
click at [738, 420] on img at bounding box center [744, 415] width 55 height 55
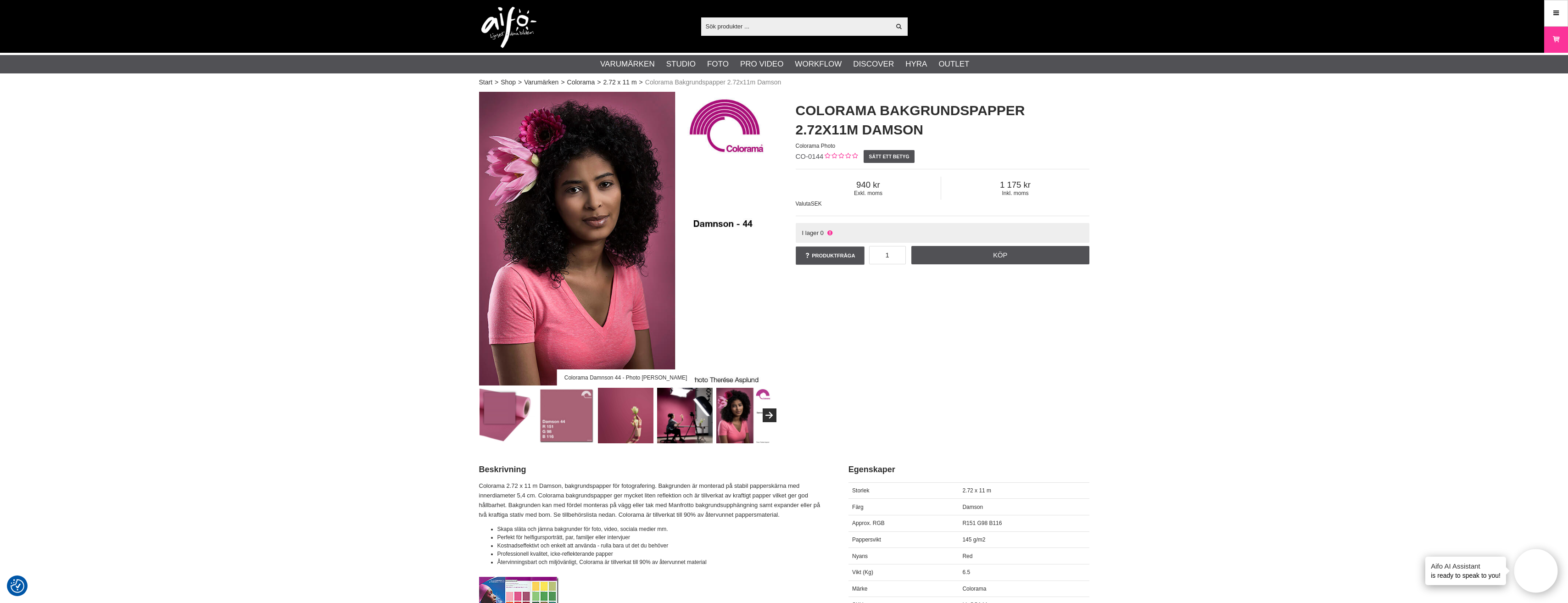
click at [639, 420] on img at bounding box center [625, 415] width 55 height 55
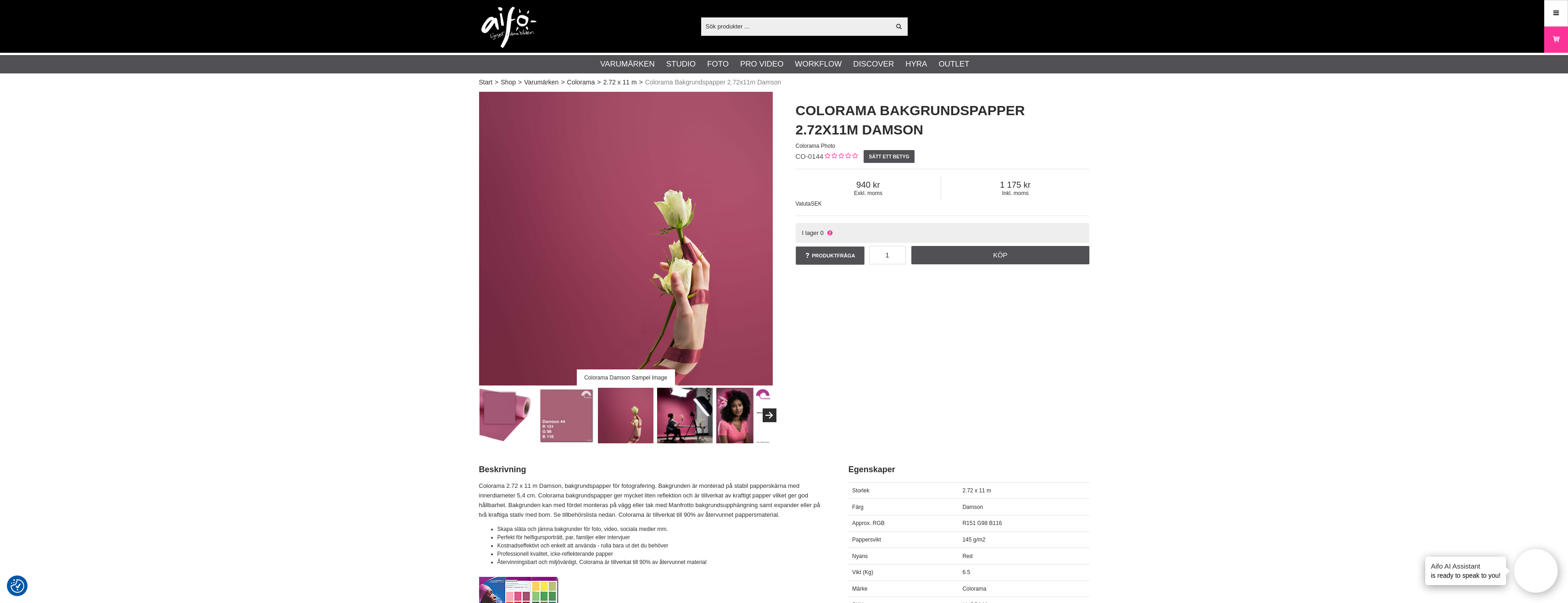
click at [569, 421] on img at bounding box center [566, 415] width 55 height 55
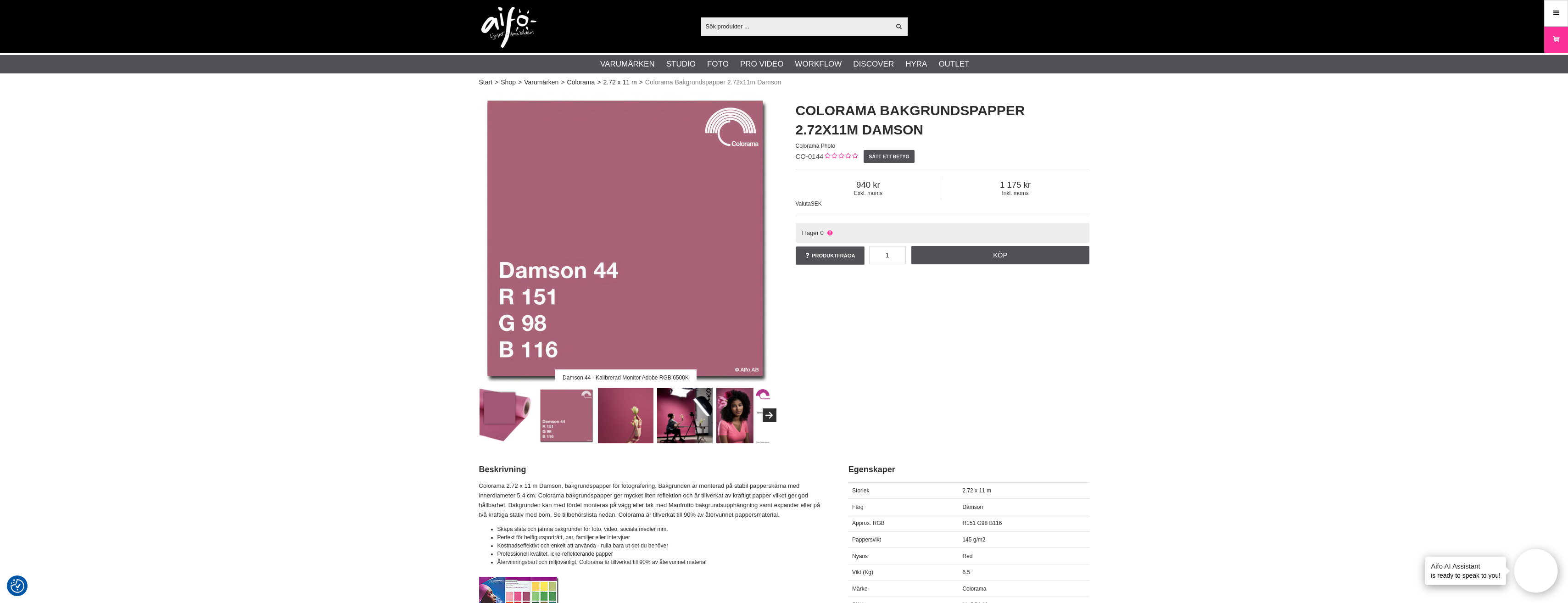
click at [702, 424] on img at bounding box center [685, 415] width 55 height 55
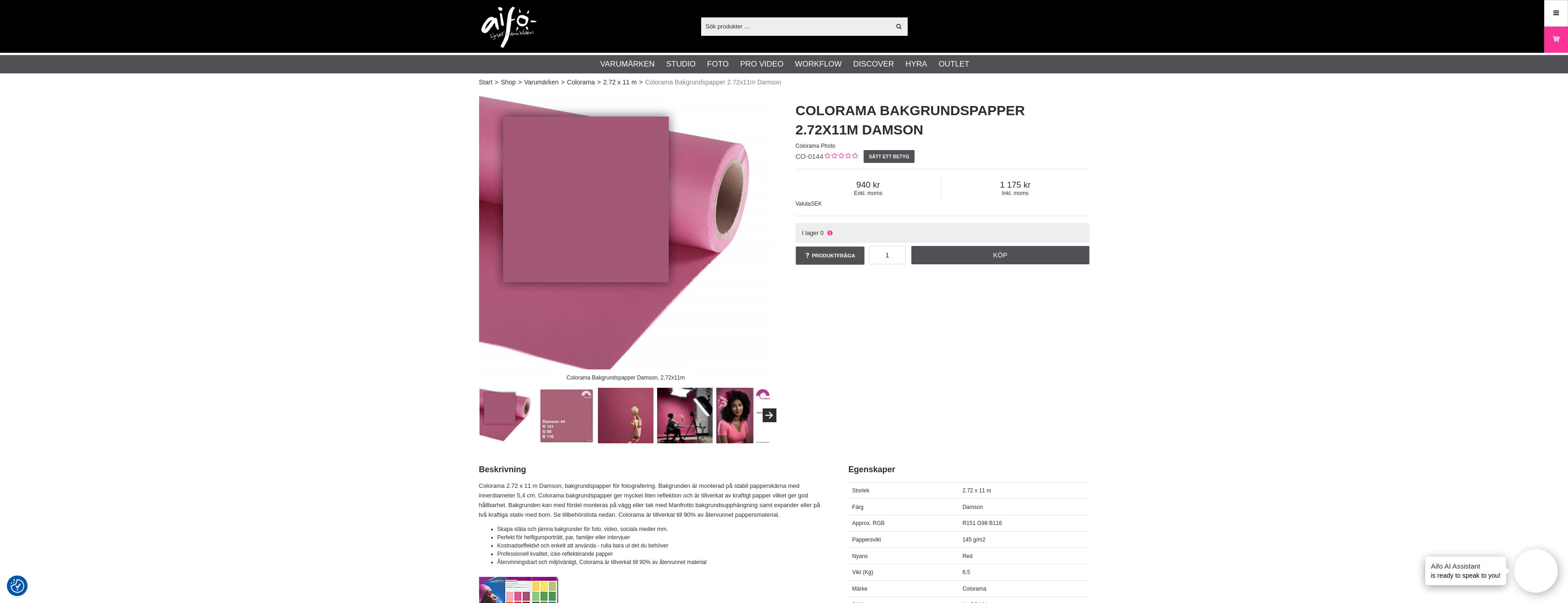
click at [629, 412] on img at bounding box center [625, 415] width 55 height 55
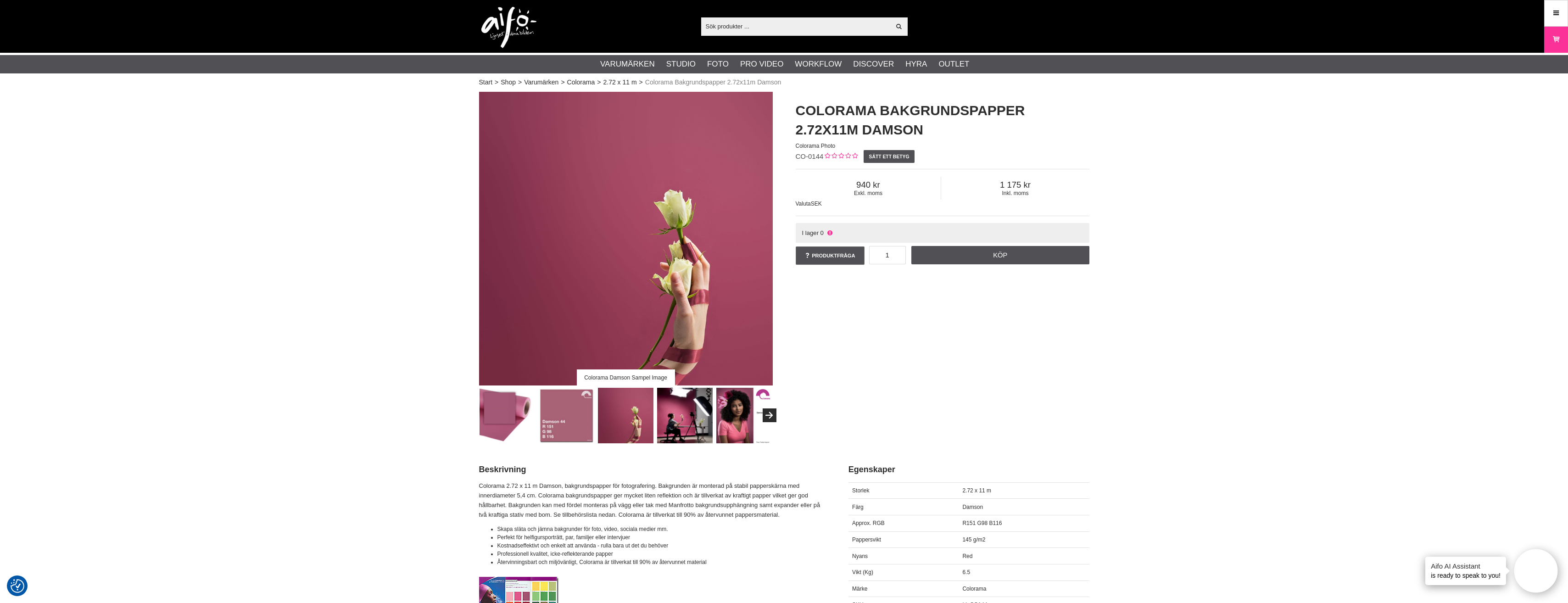
click at [694, 412] on img at bounding box center [685, 415] width 55 height 55
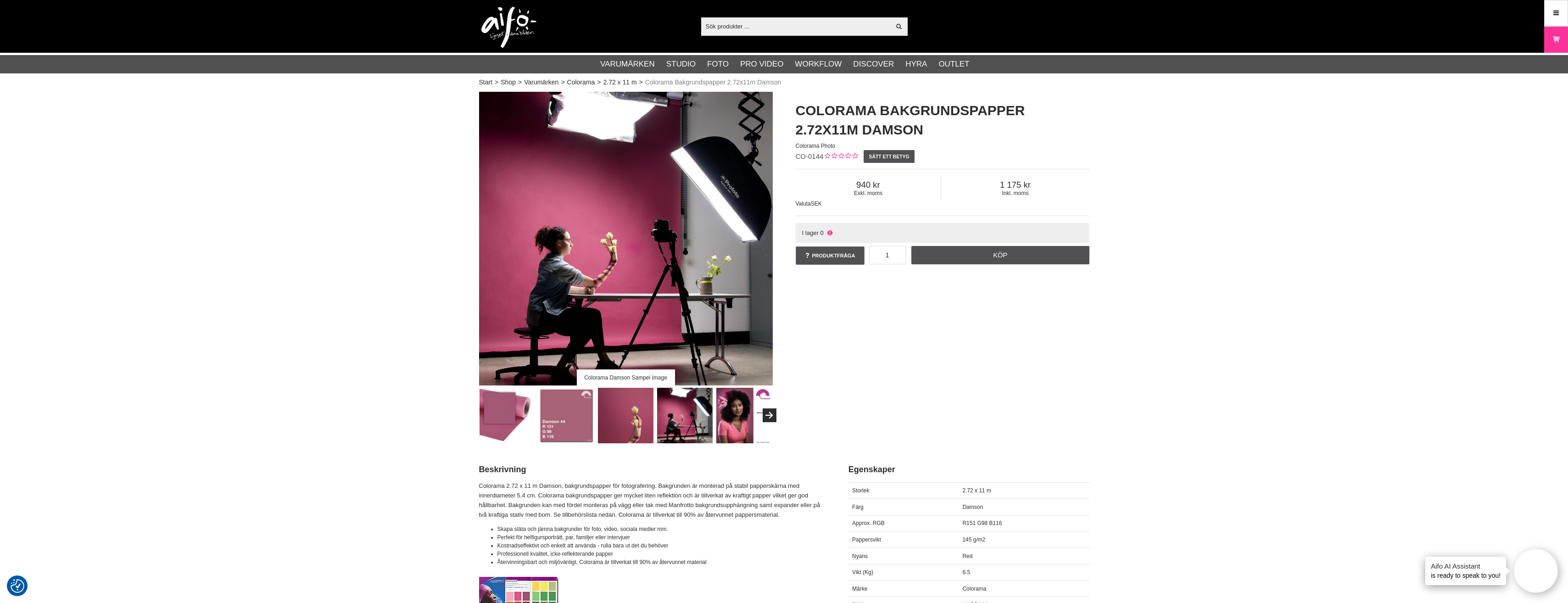
click at [734, 419] on img at bounding box center [744, 415] width 55 height 55
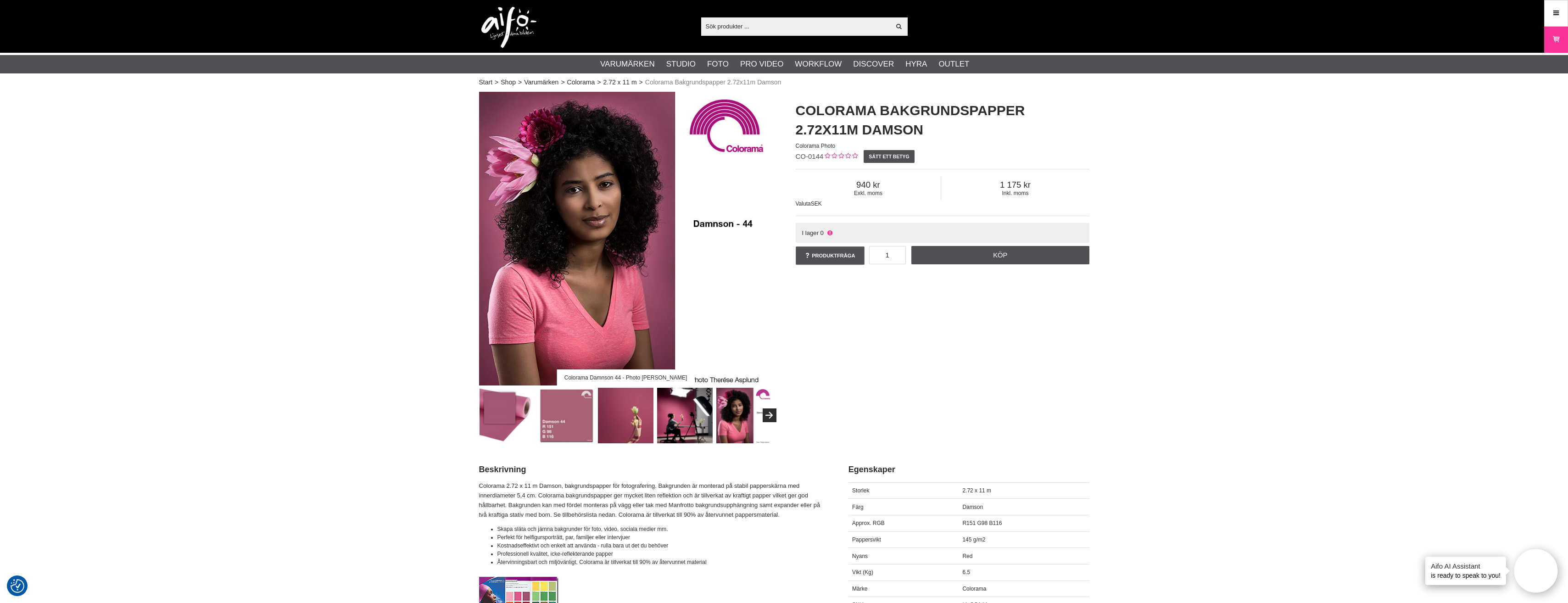
click at [627, 417] on img at bounding box center [625, 415] width 55 height 55
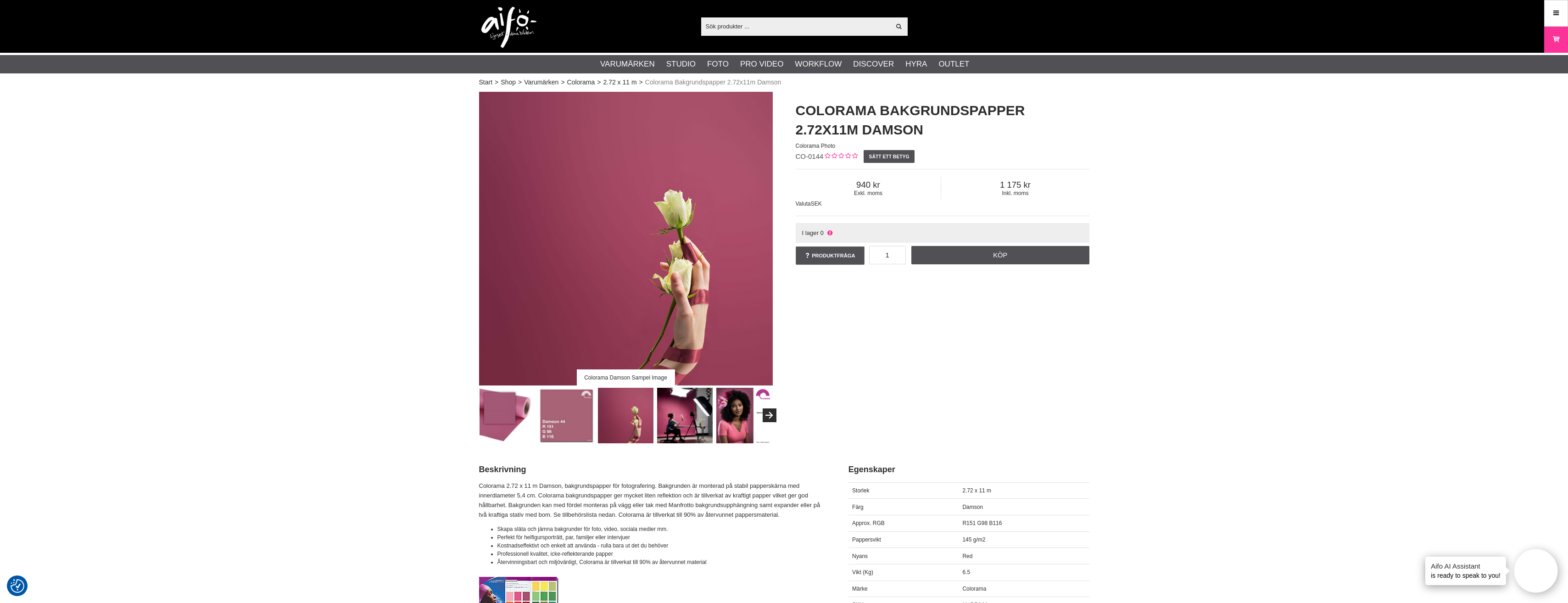
click at [585, 415] on img at bounding box center [566, 415] width 55 height 55
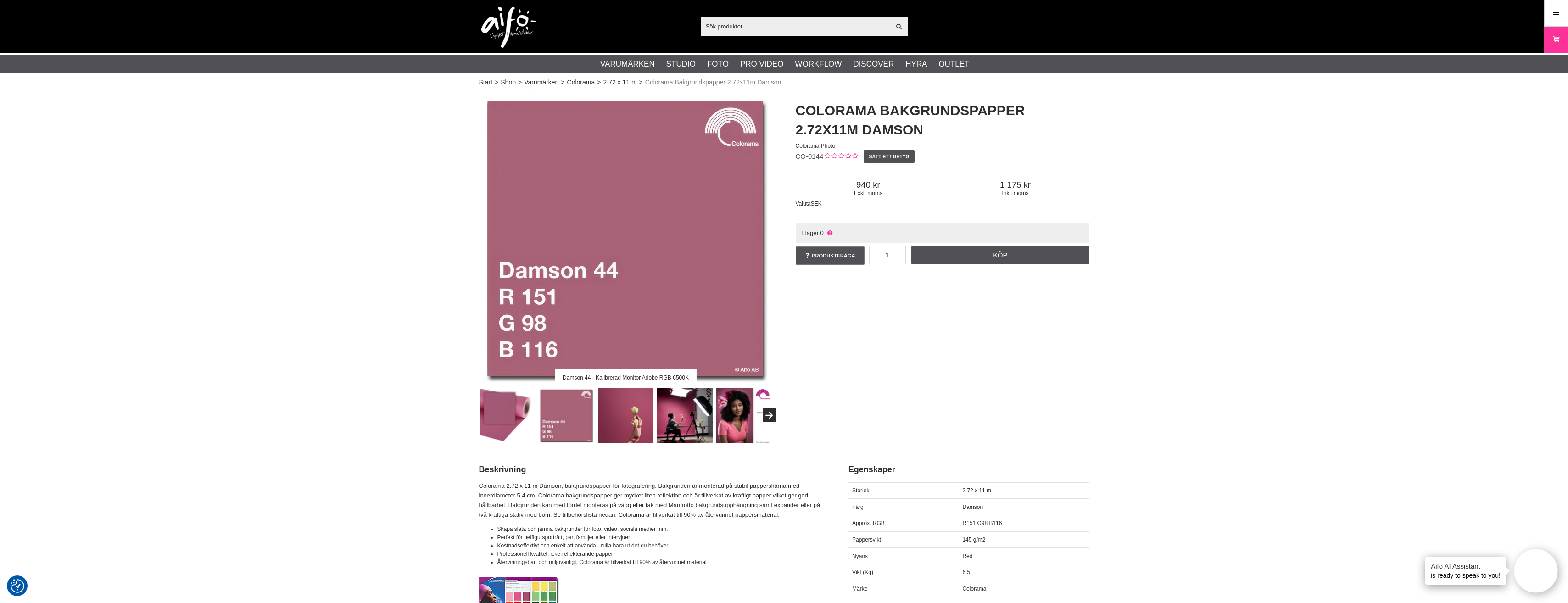
click at [529, 415] on img at bounding box center [507, 415] width 55 height 55
